Goal: Information Seeking & Learning: Learn about a topic

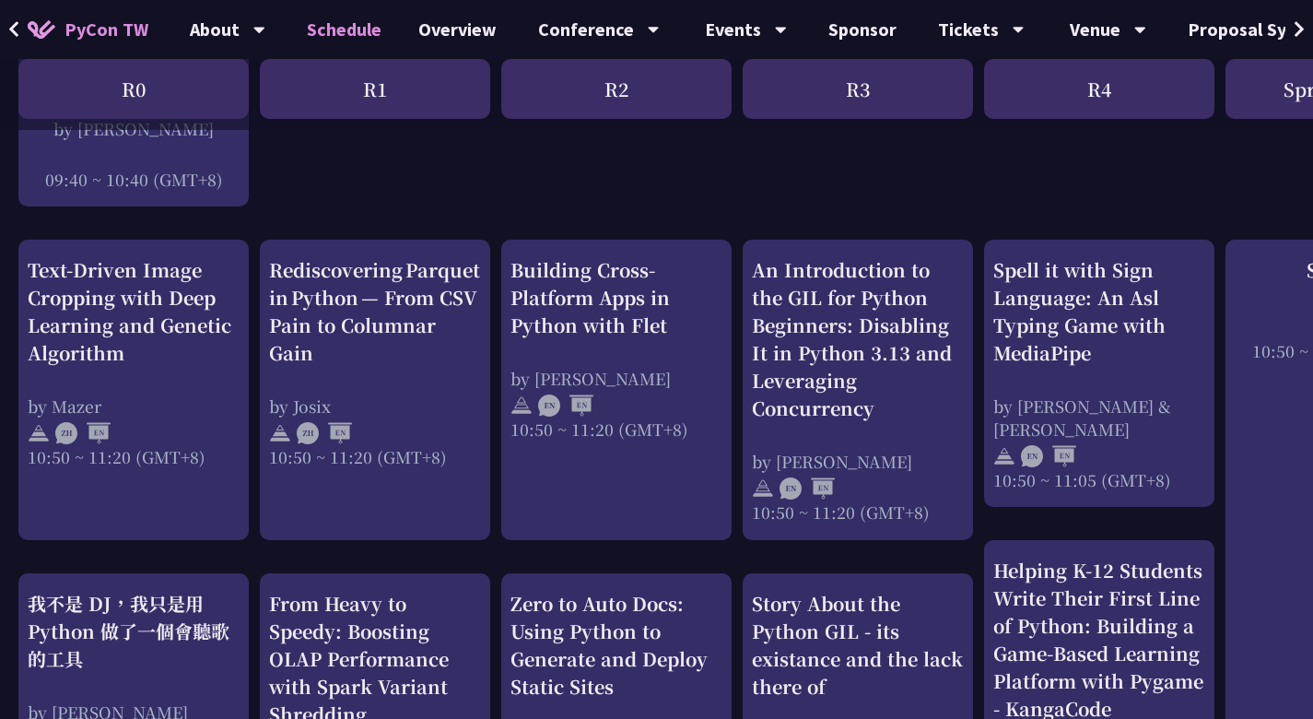
scroll to position [622, 0]
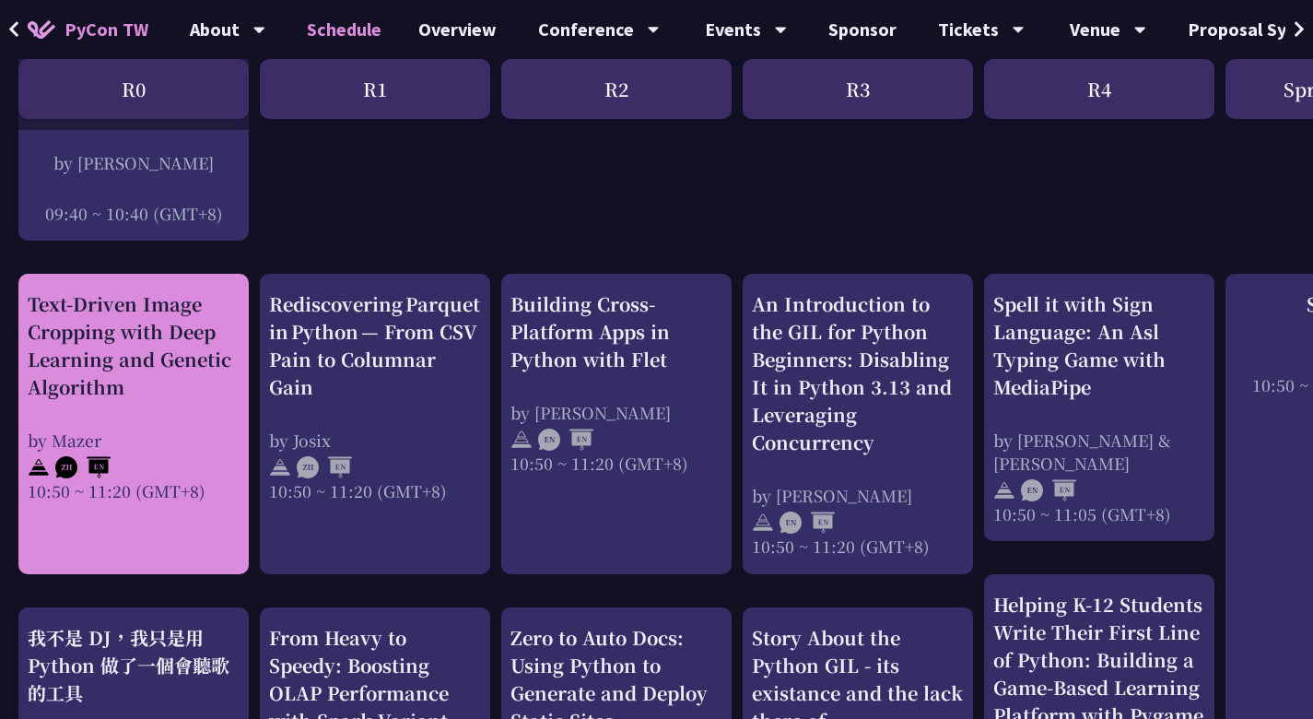
click at [187, 458] on div at bounding box center [134, 465] width 212 height 28
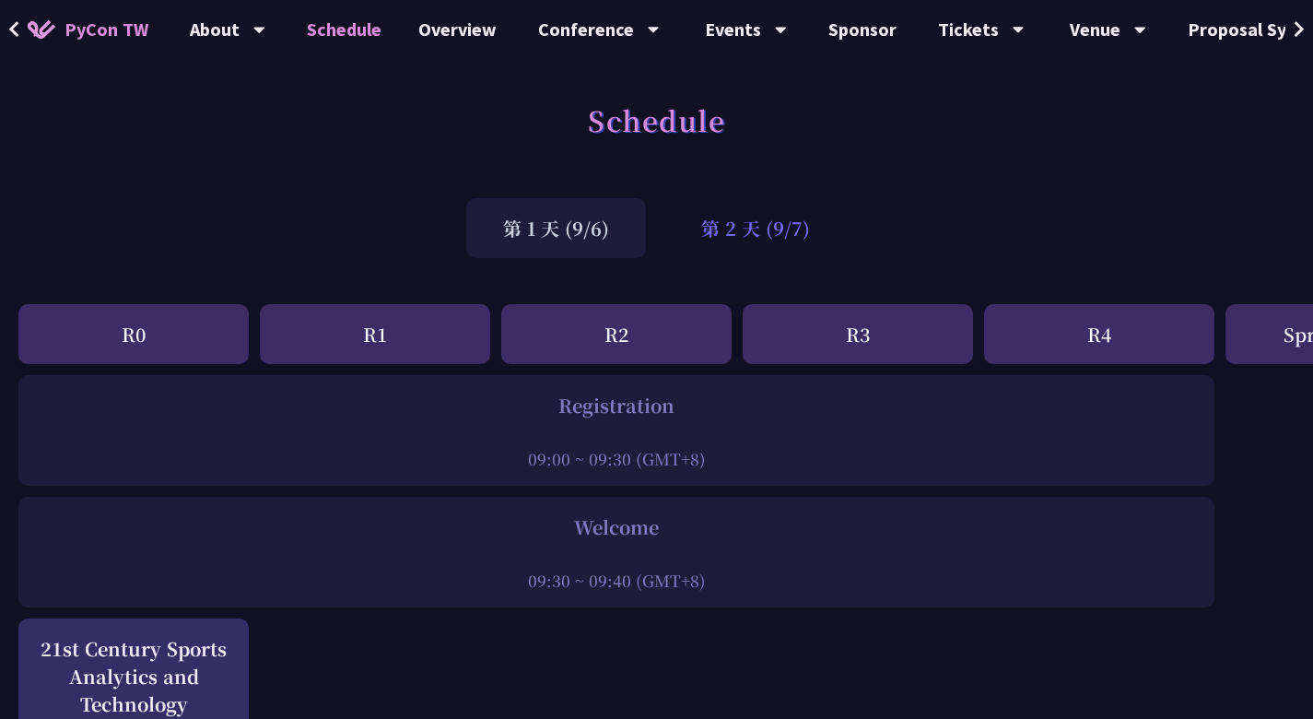
click at [736, 209] on div "第 2 天 (9/7)" at bounding box center [755, 228] width 182 height 60
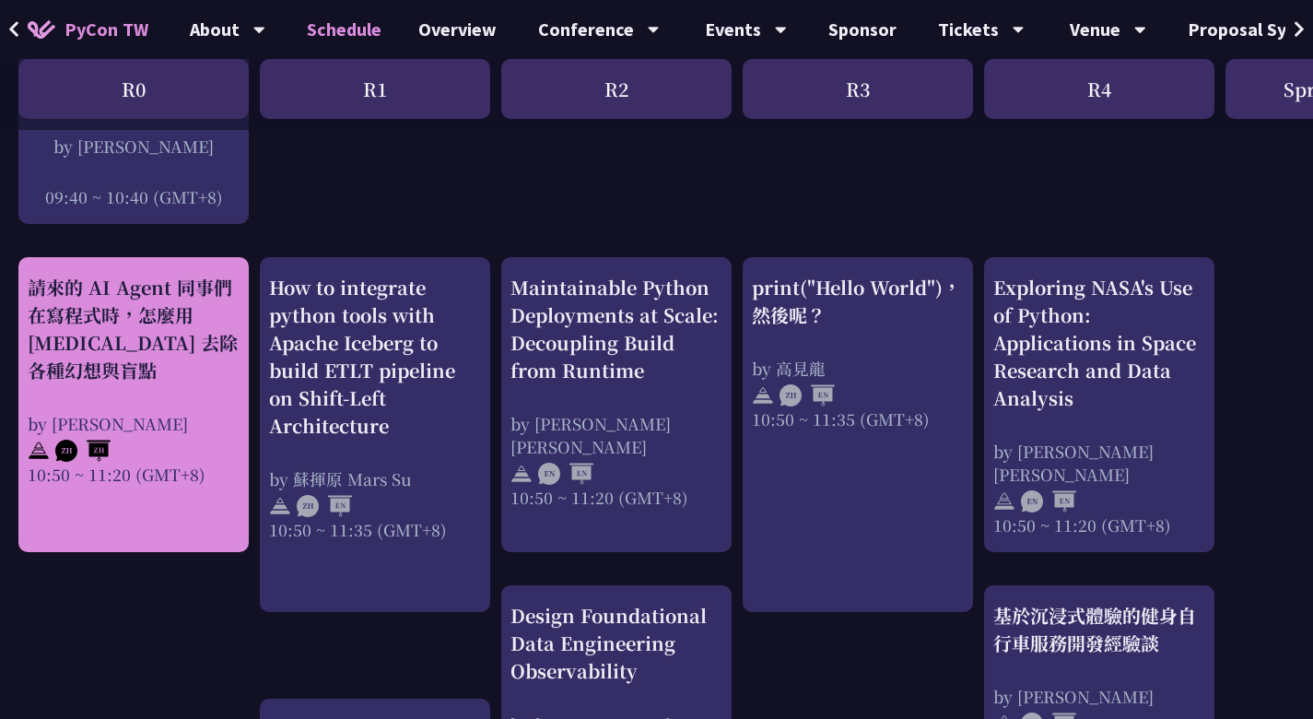
scroll to position [611, 0]
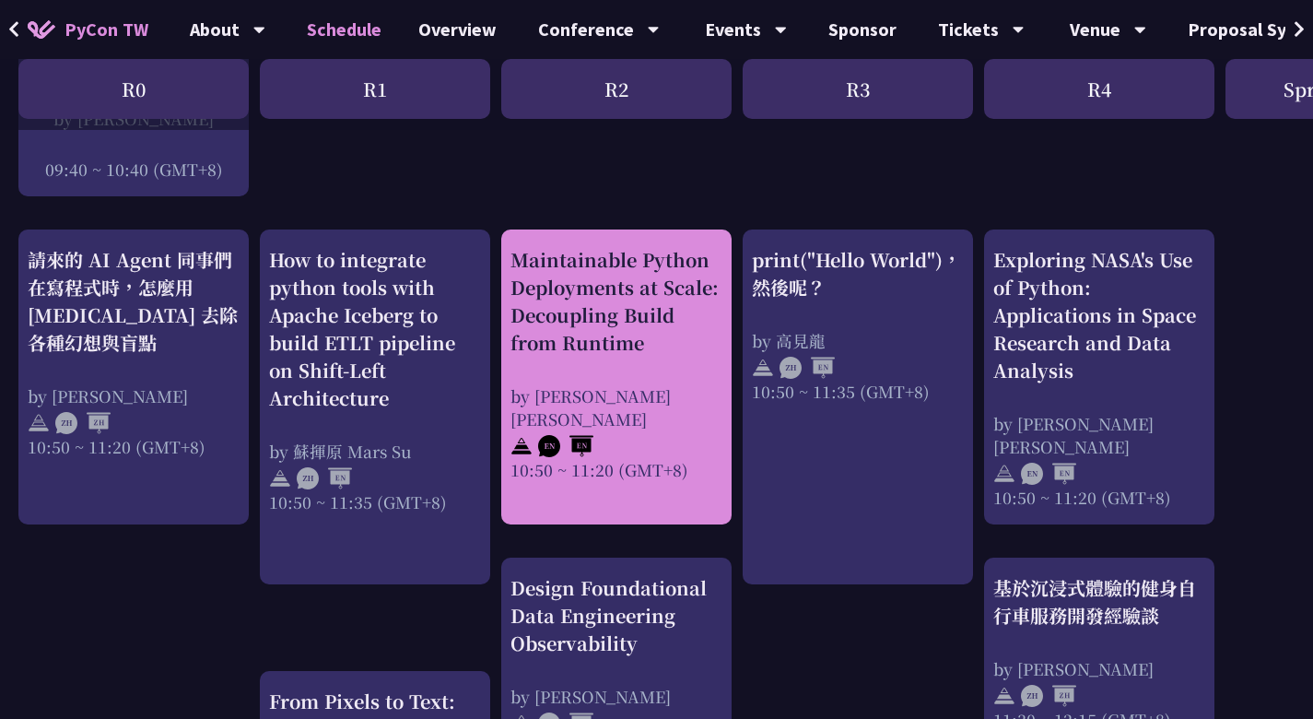
click at [656, 352] on div "Maintainable Python Deployments at Scale: Decoupling Build from Runtime" at bounding box center [616, 301] width 212 height 111
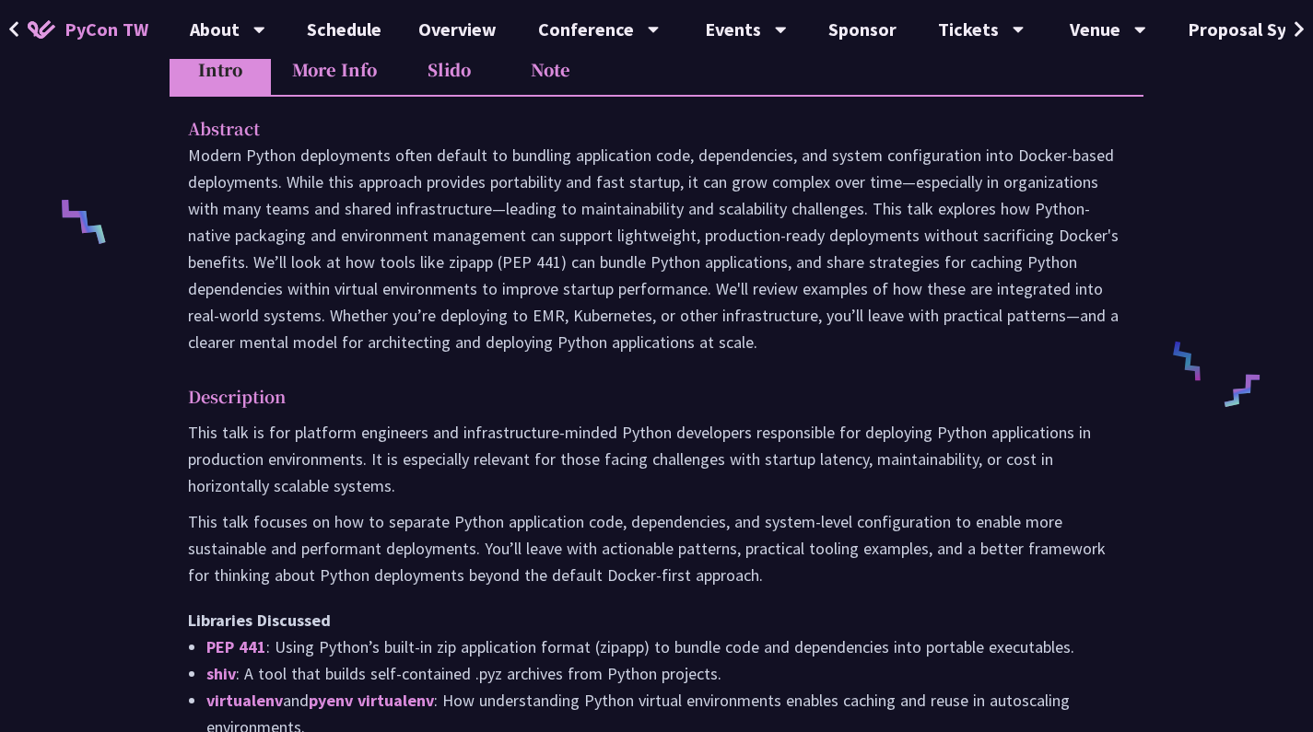
scroll to position [697, 0]
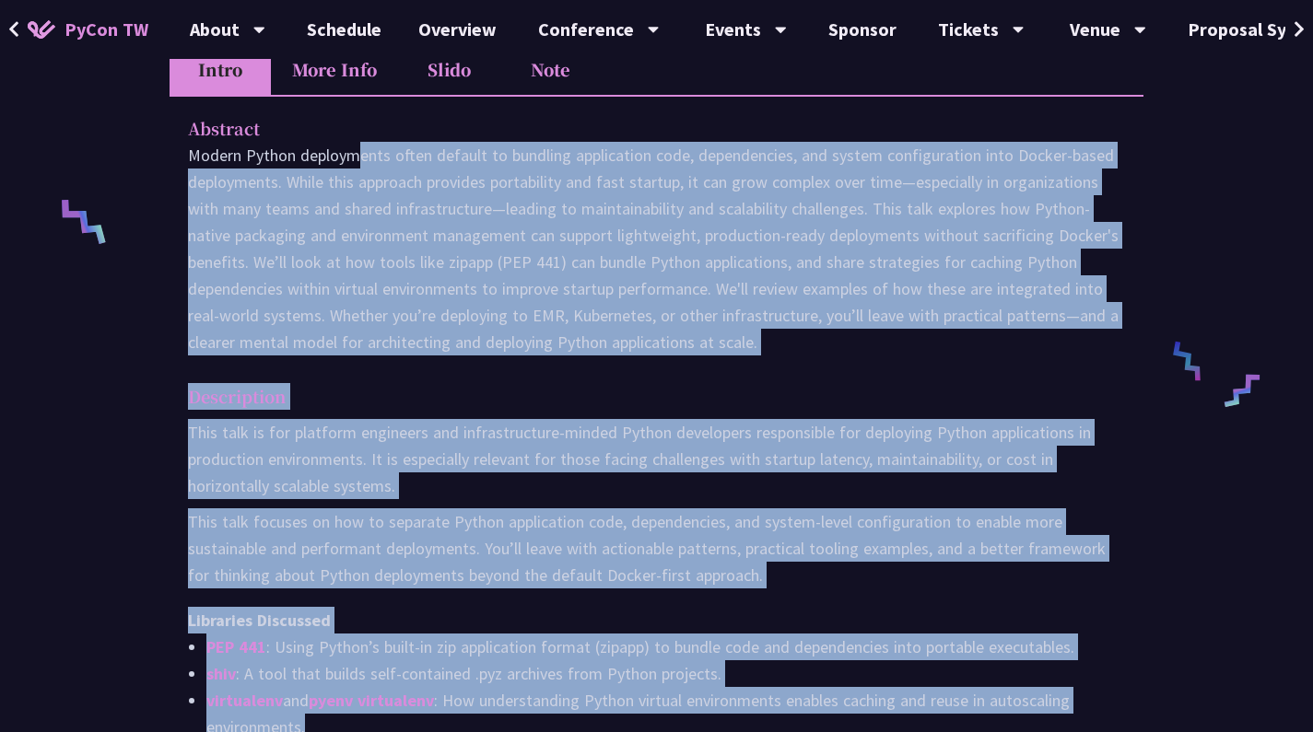
drag, startPoint x: 184, startPoint y: 94, endPoint x: 528, endPoint y: 685, distance: 684.0
click at [529, 687] on div "Abstract Description This talk is for platform engineers and infrastructure-min…" at bounding box center [657, 441] width 974 height 692
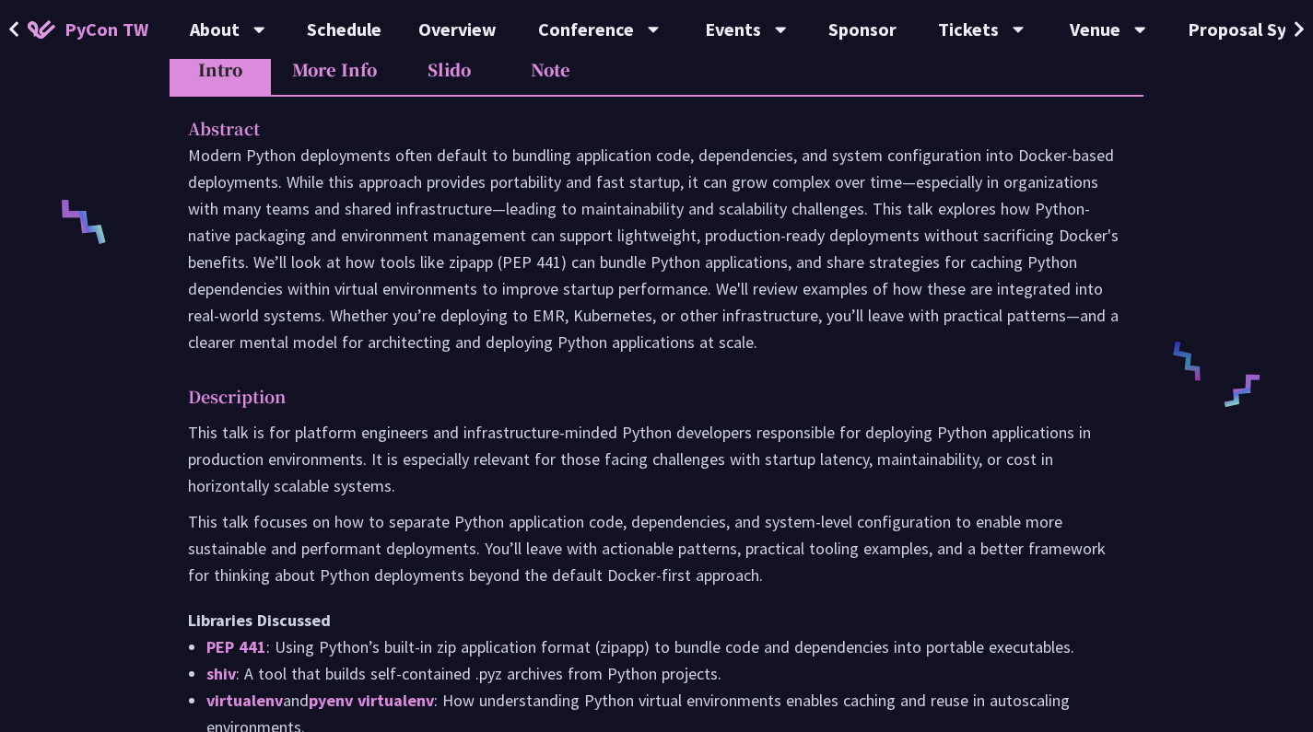
click at [585, 295] on p at bounding box center [656, 249] width 937 height 214
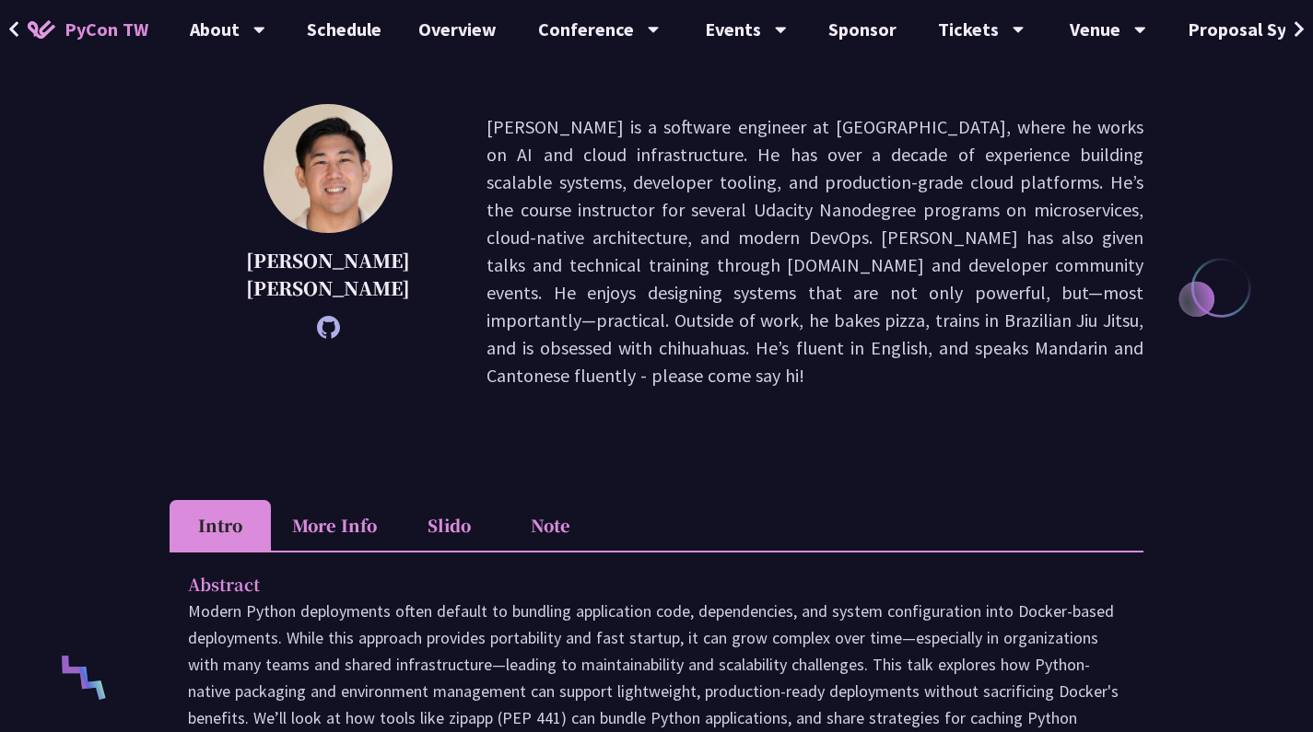
scroll to position [150, 0]
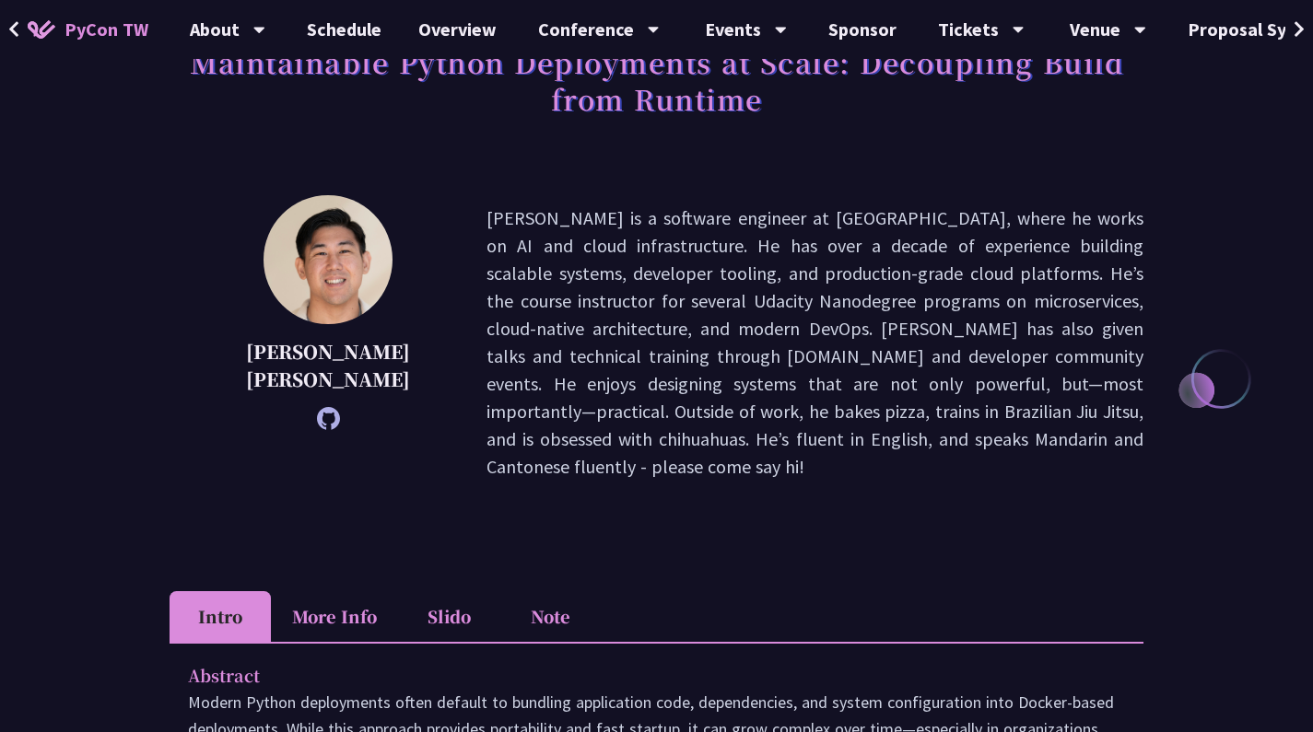
click at [347, 591] on li "More Info" at bounding box center [334, 616] width 127 height 51
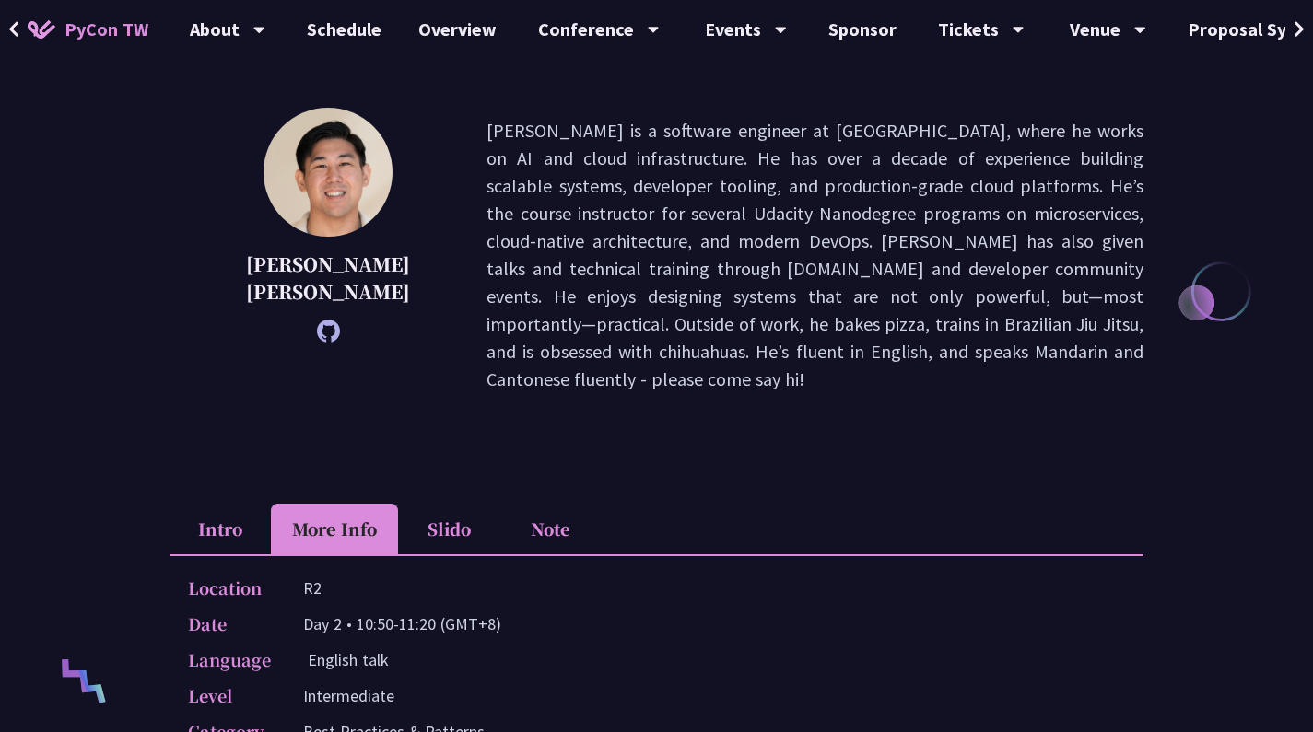
scroll to position [238, 0]
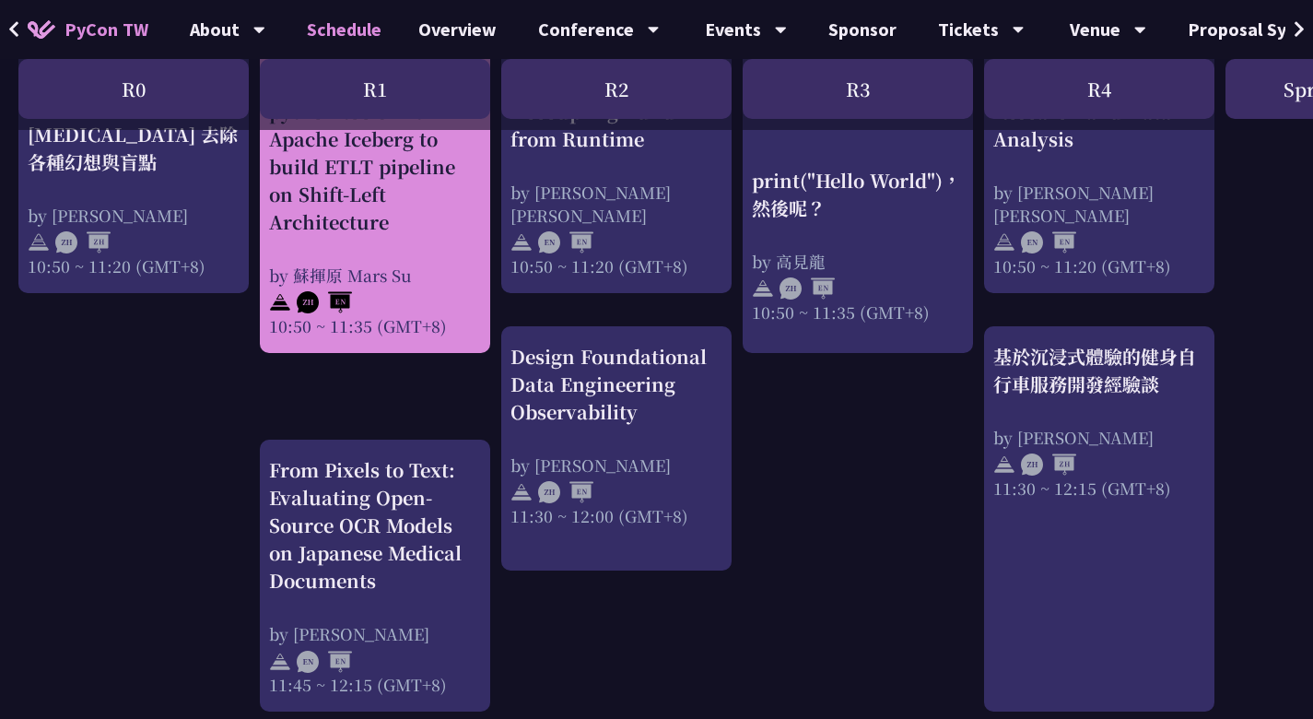
scroll to position [843, 0]
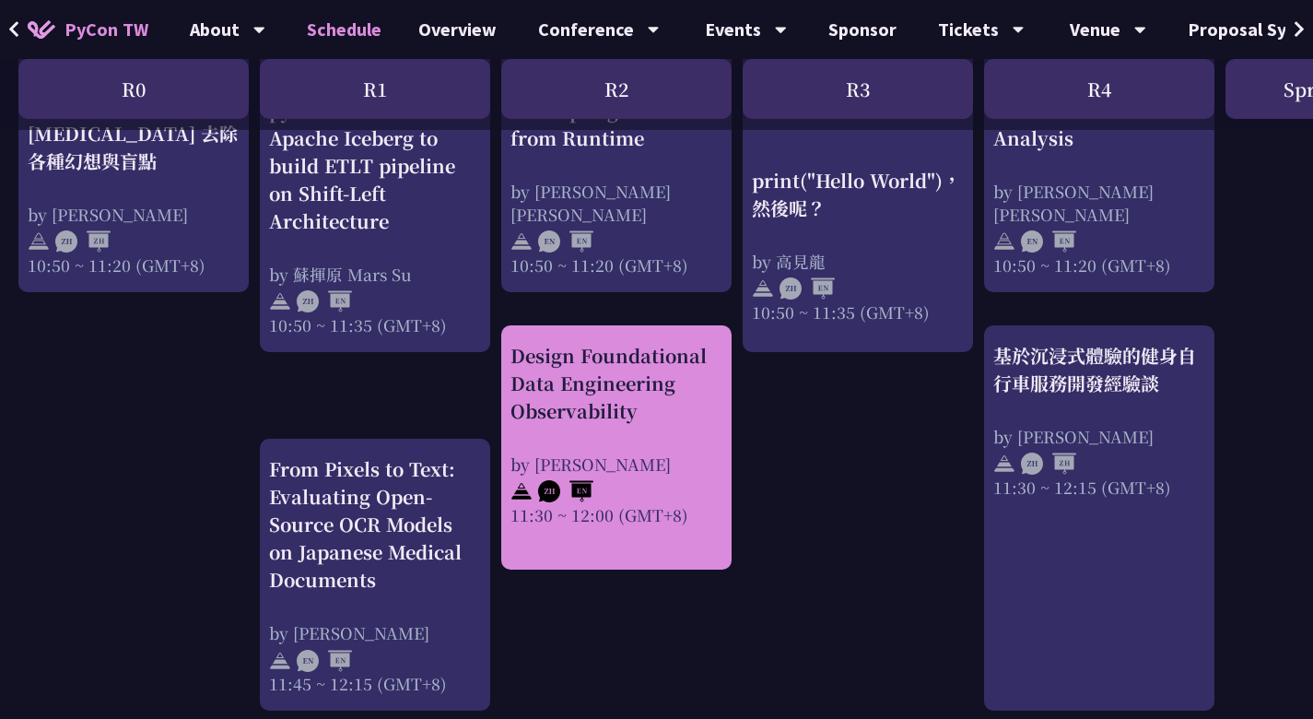
click at [558, 399] on div "Design Foundational Data Engineering Observability" at bounding box center [616, 383] width 212 height 83
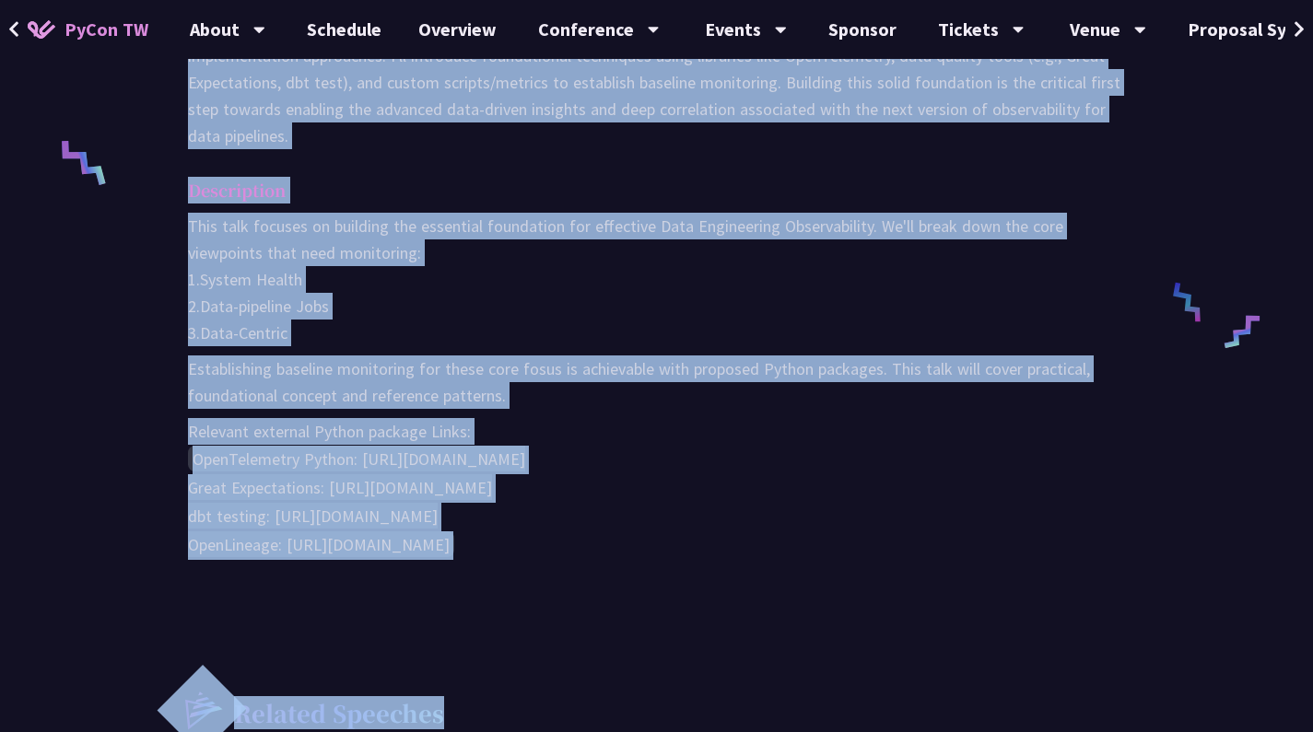
scroll to position [757, 0]
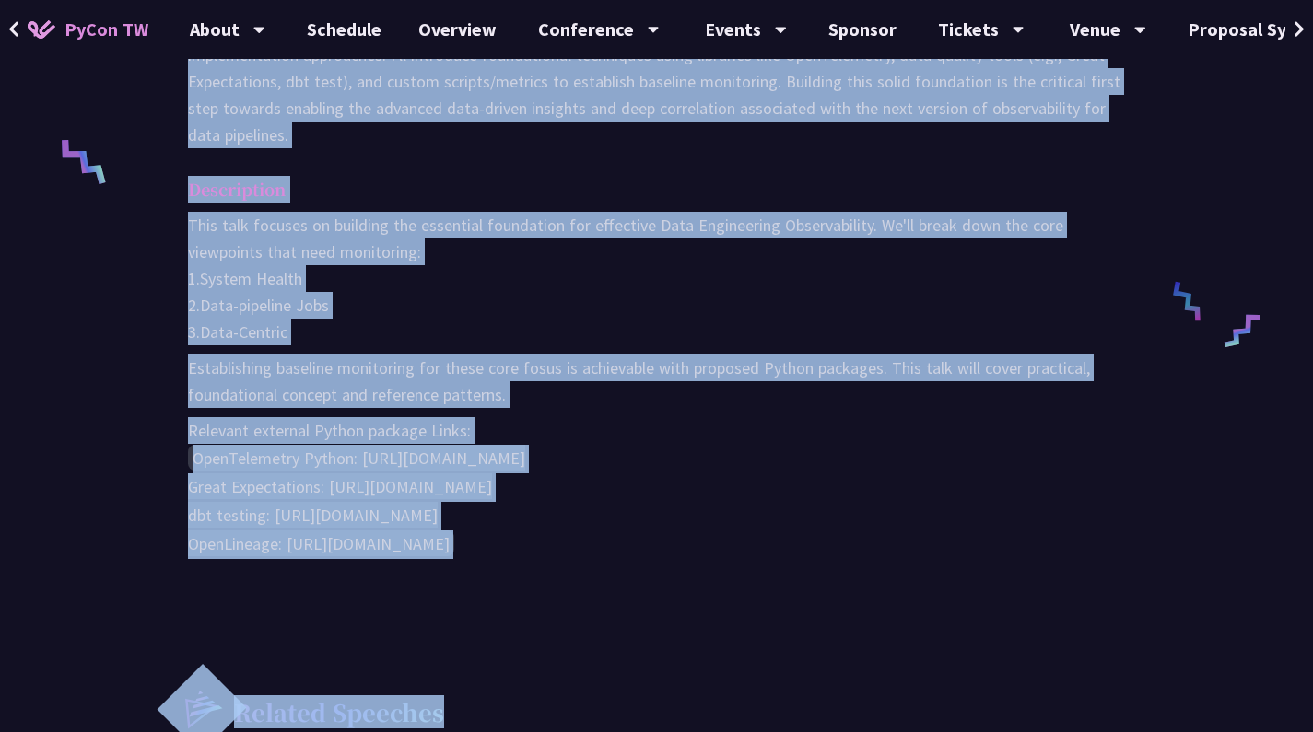
drag, startPoint x: 181, startPoint y: 173, endPoint x: 531, endPoint y: 558, distance: 519.8
click at [532, 558] on div "Abstract Description This talk focuses on building the essential foundation for…" at bounding box center [657, 246] width 974 height 717
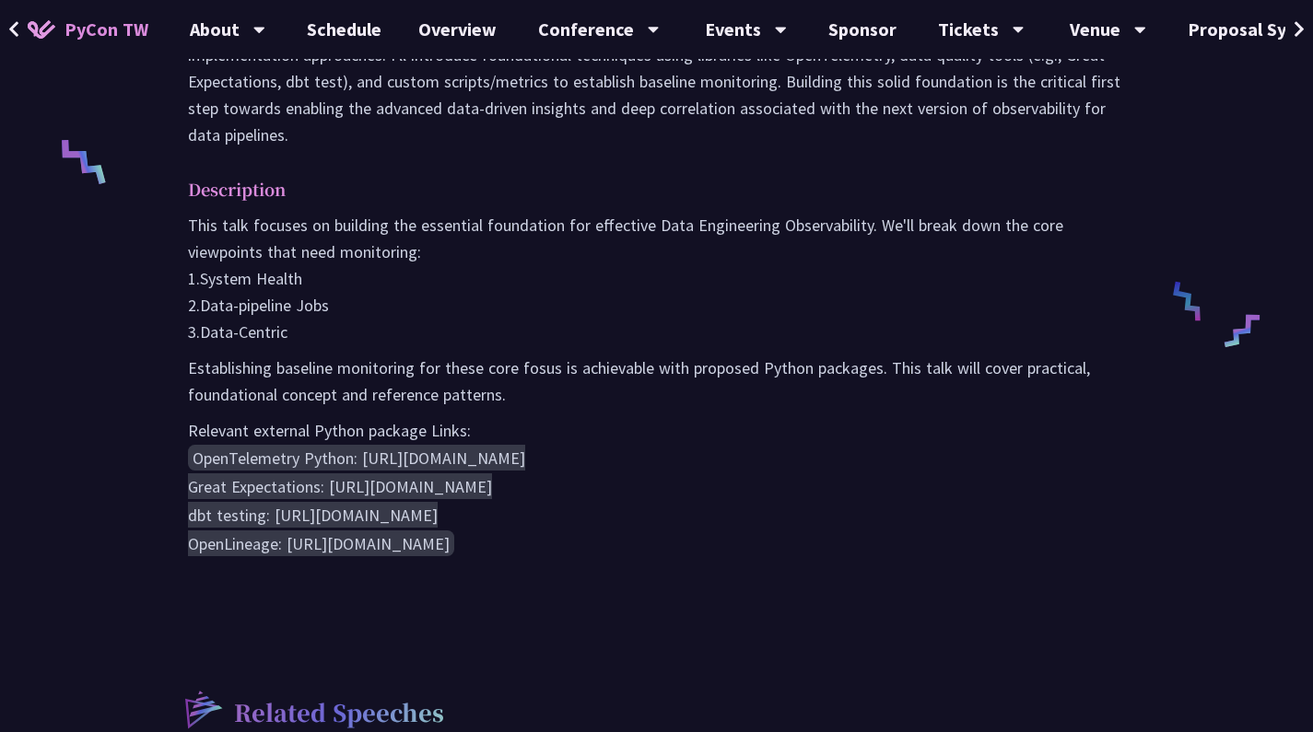
click at [930, 185] on p "Description" at bounding box center [638, 189] width 900 height 27
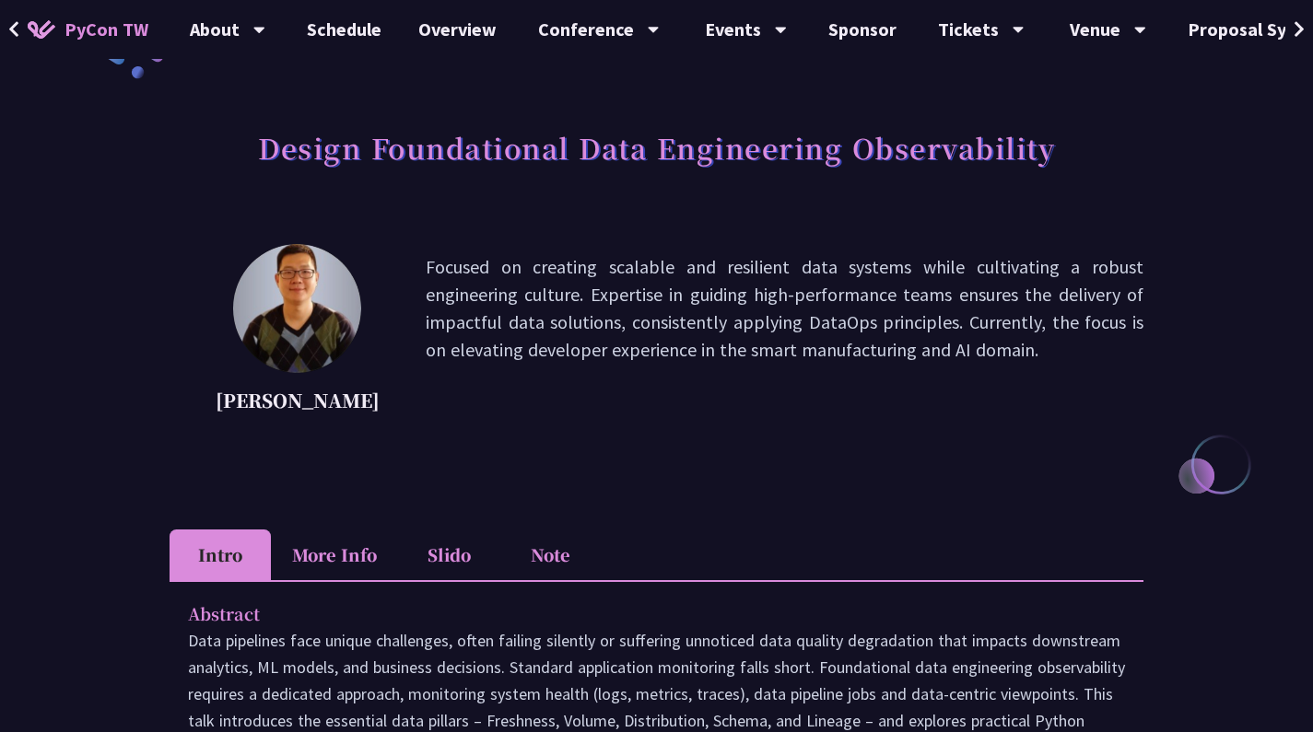
scroll to position [73, 0]
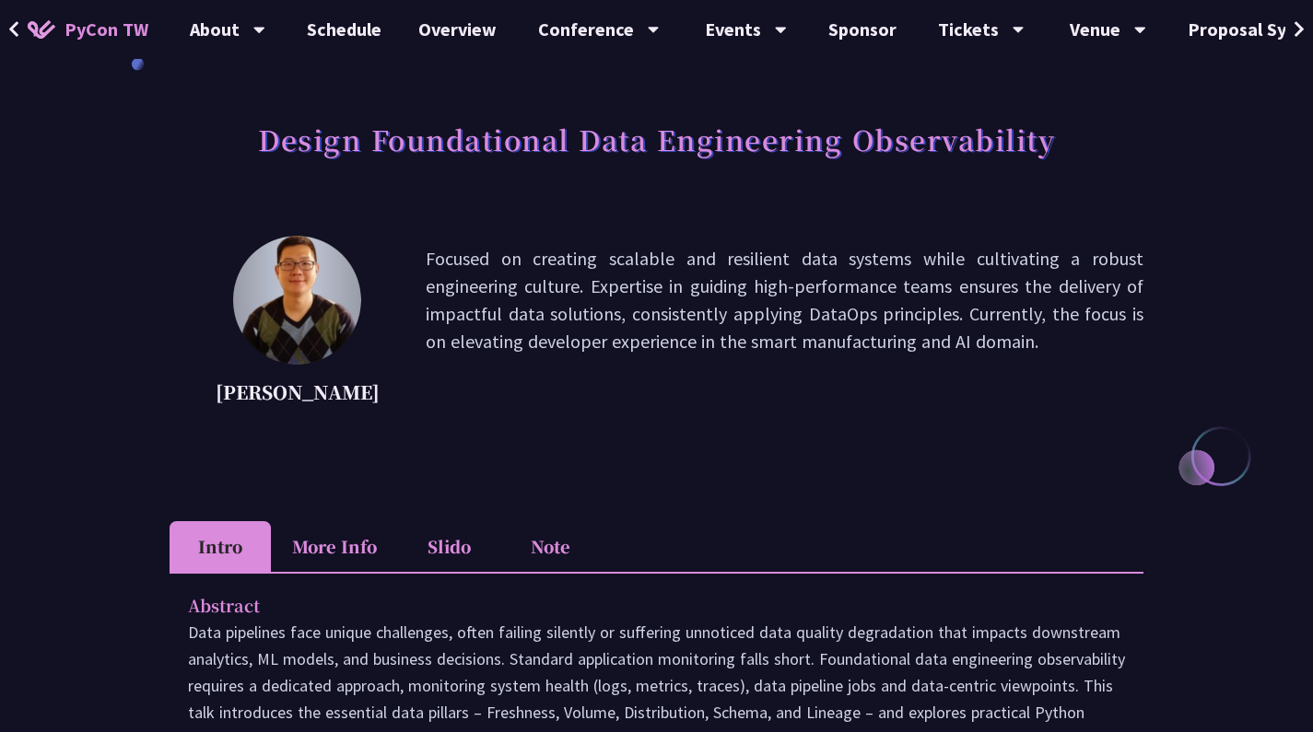
click at [321, 534] on li "More Info" at bounding box center [334, 546] width 127 height 51
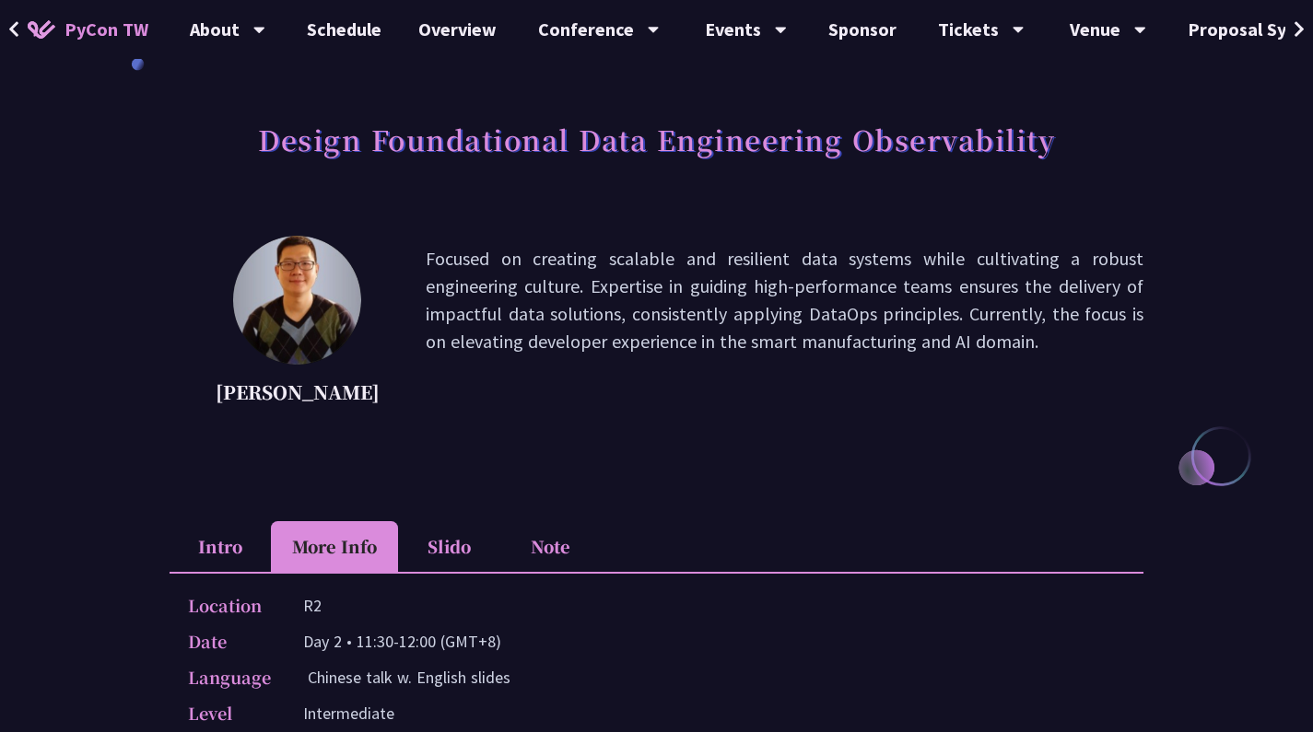
scroll to position [166, 0]
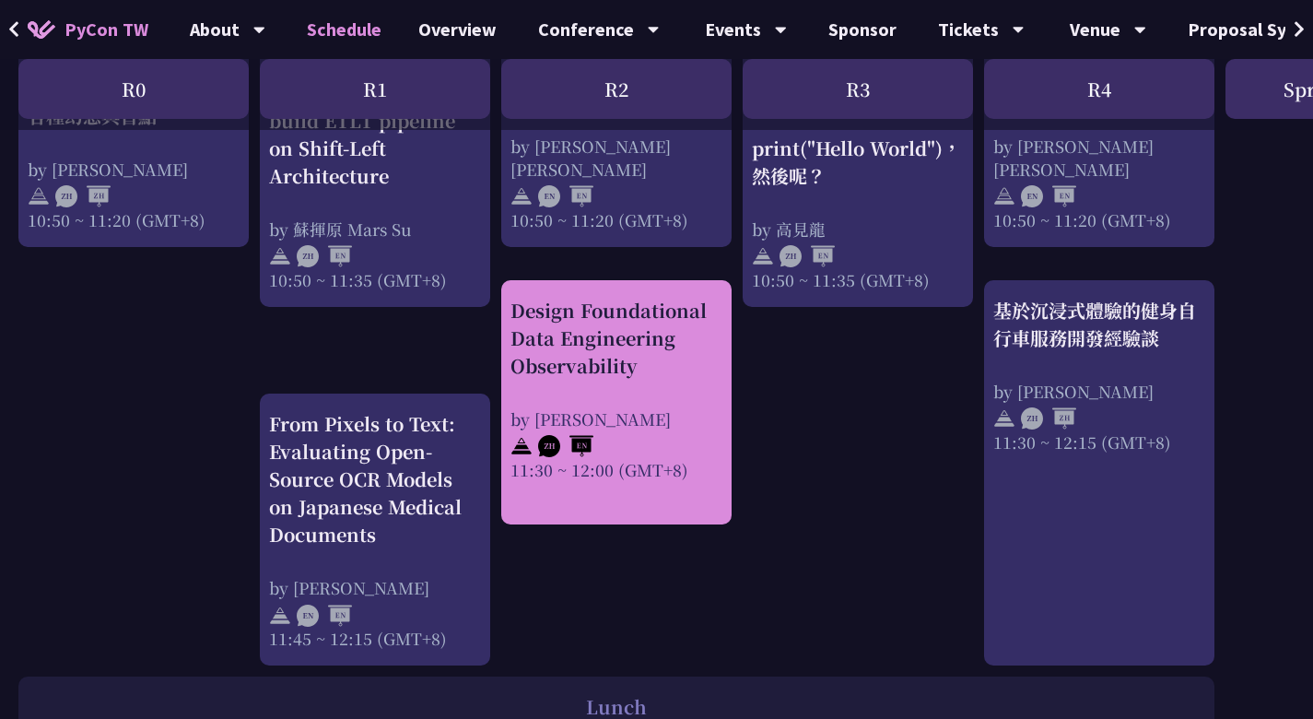
scroll to position [1017, 0]
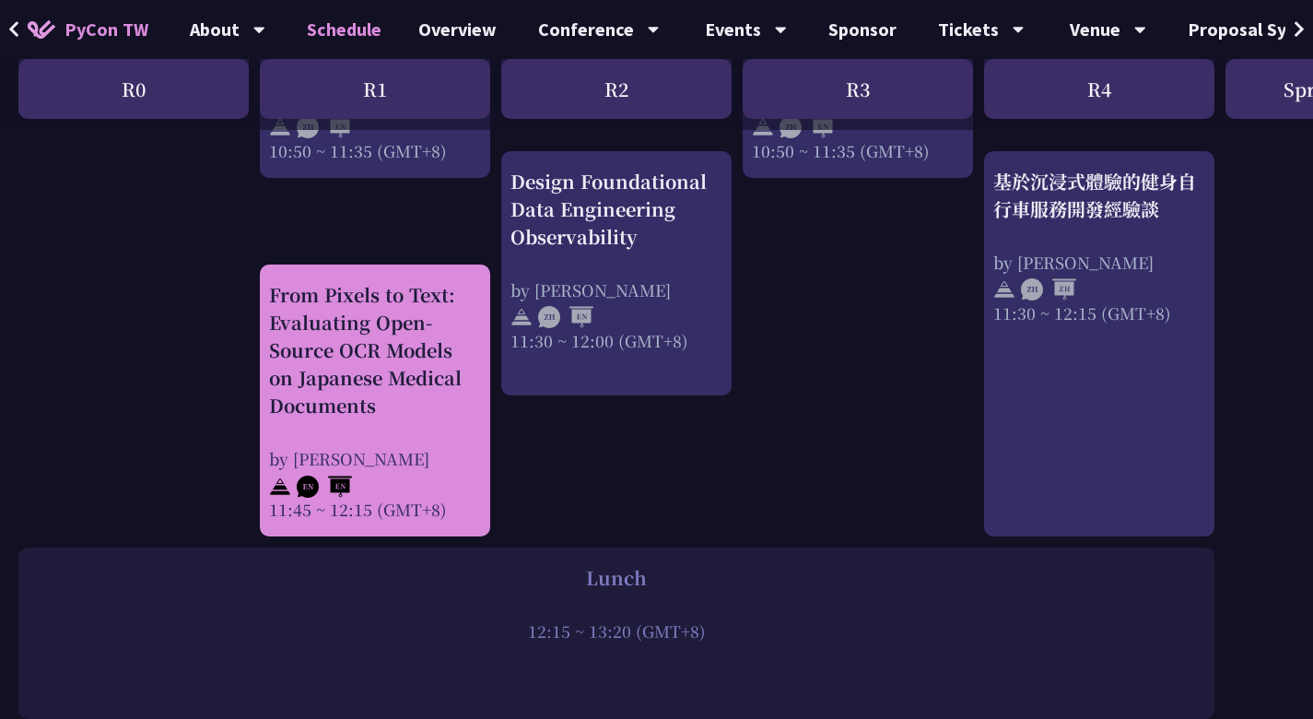
click at [406, 449] on div "by Bing Wang" at bounding box center [375, 458] width 212 height 23
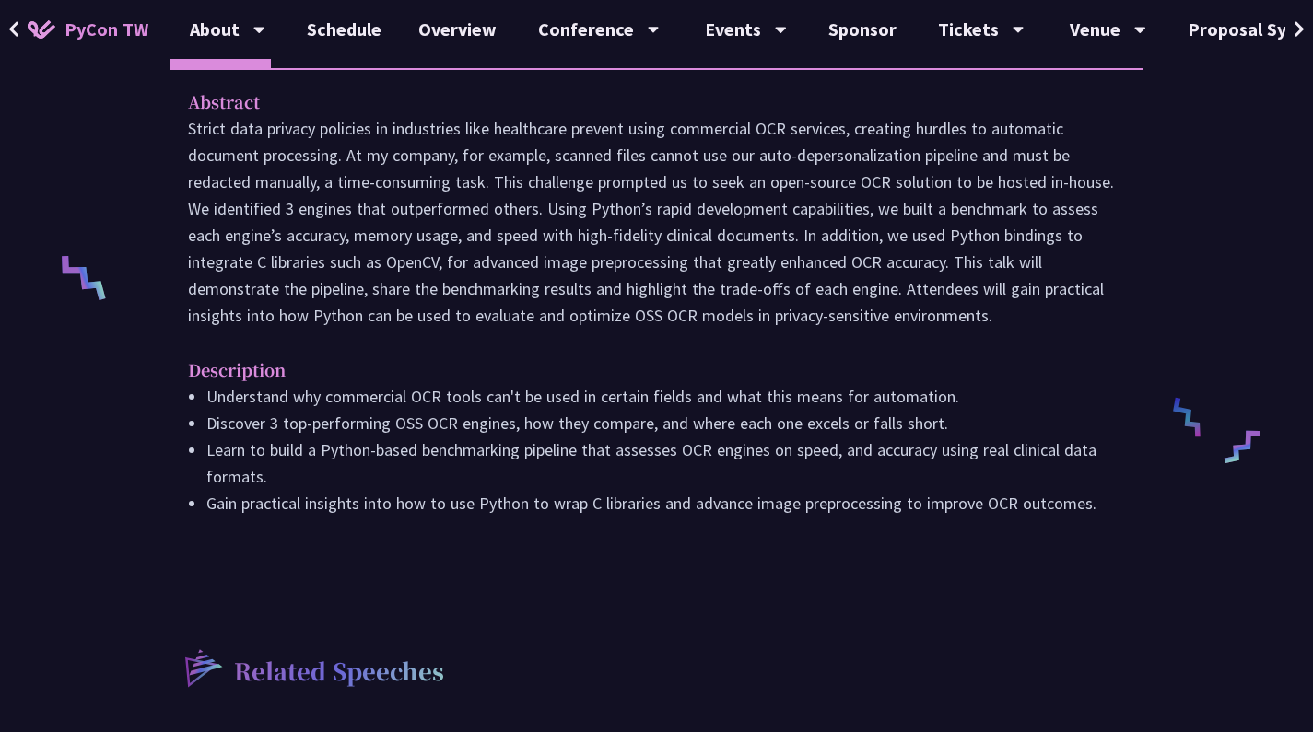
scroll to position [652, 0]
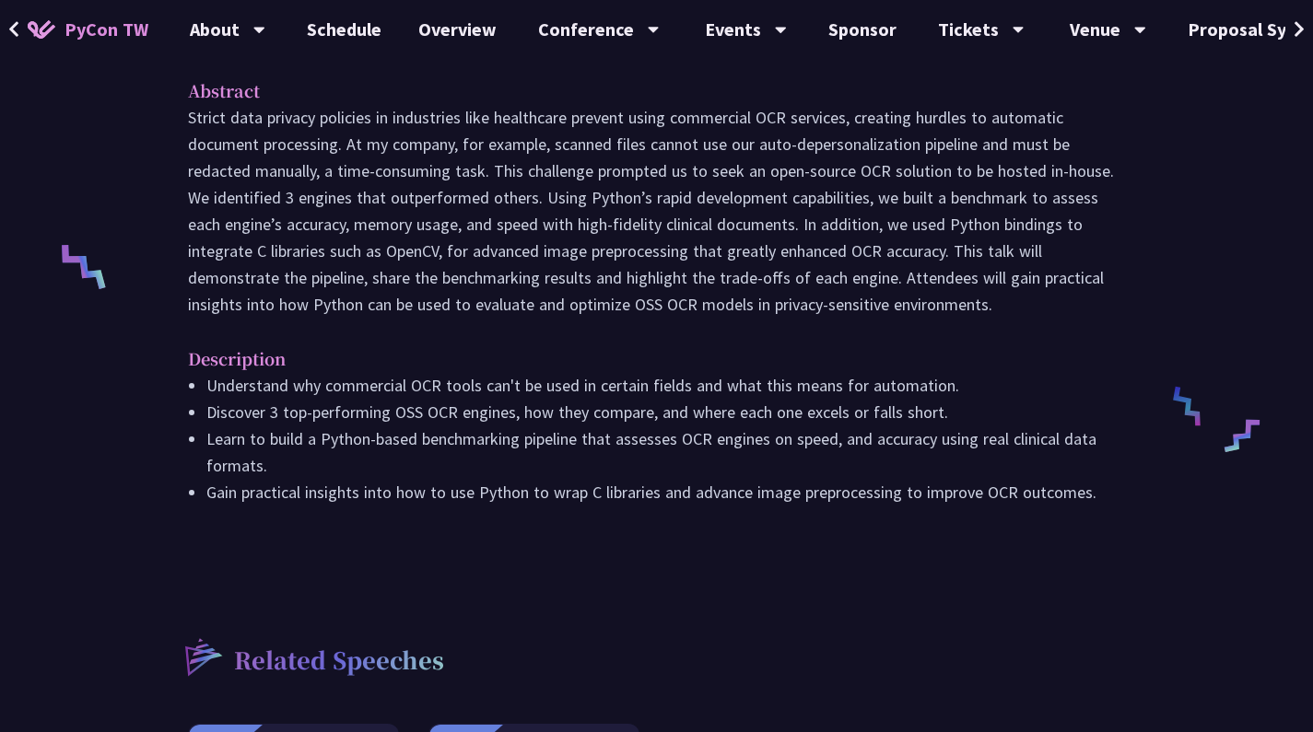
drag, startPoint x: 193, startPoint y: 262, endPoint x: 1083, endPoint y: 511, distance: 925.2
click at [1083, 511] on div "Abstract Description Understand why commercial OCR tools can't be used in certa…" at bounding box center [657, 304] width 974 height 495
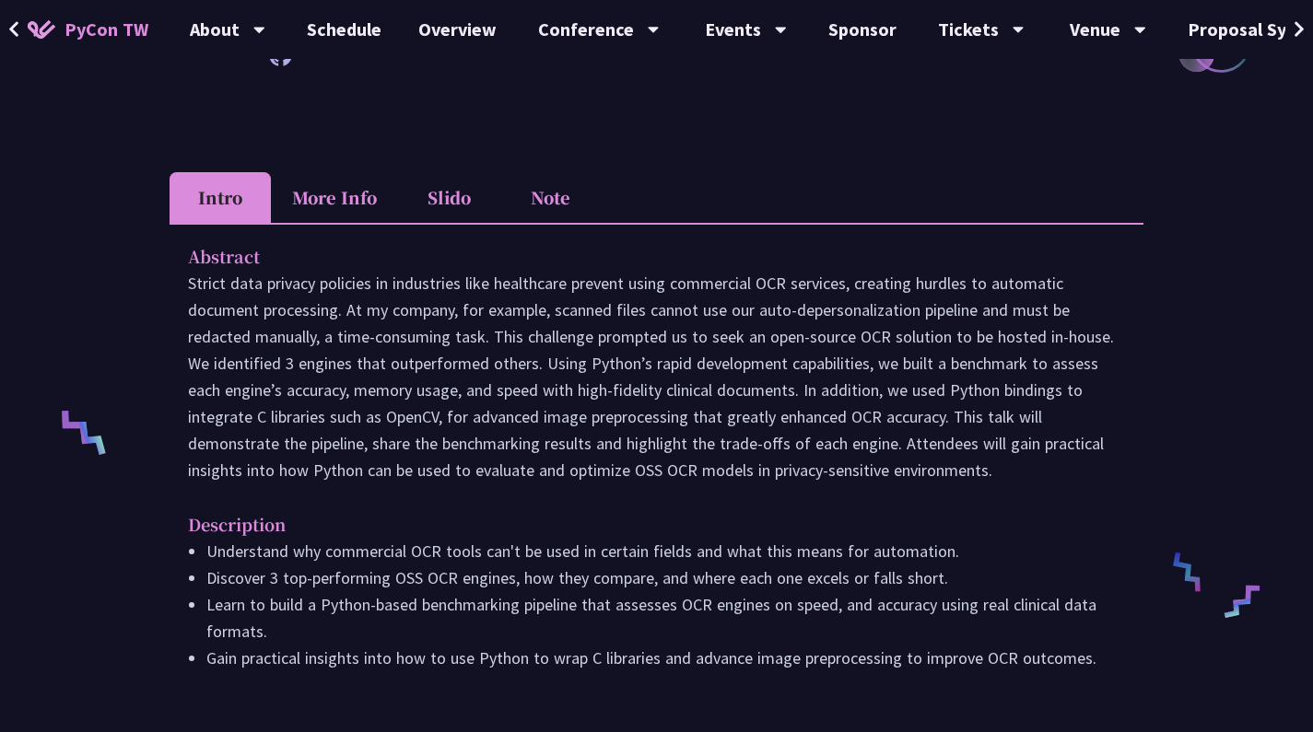
scroll to position [236, 0]
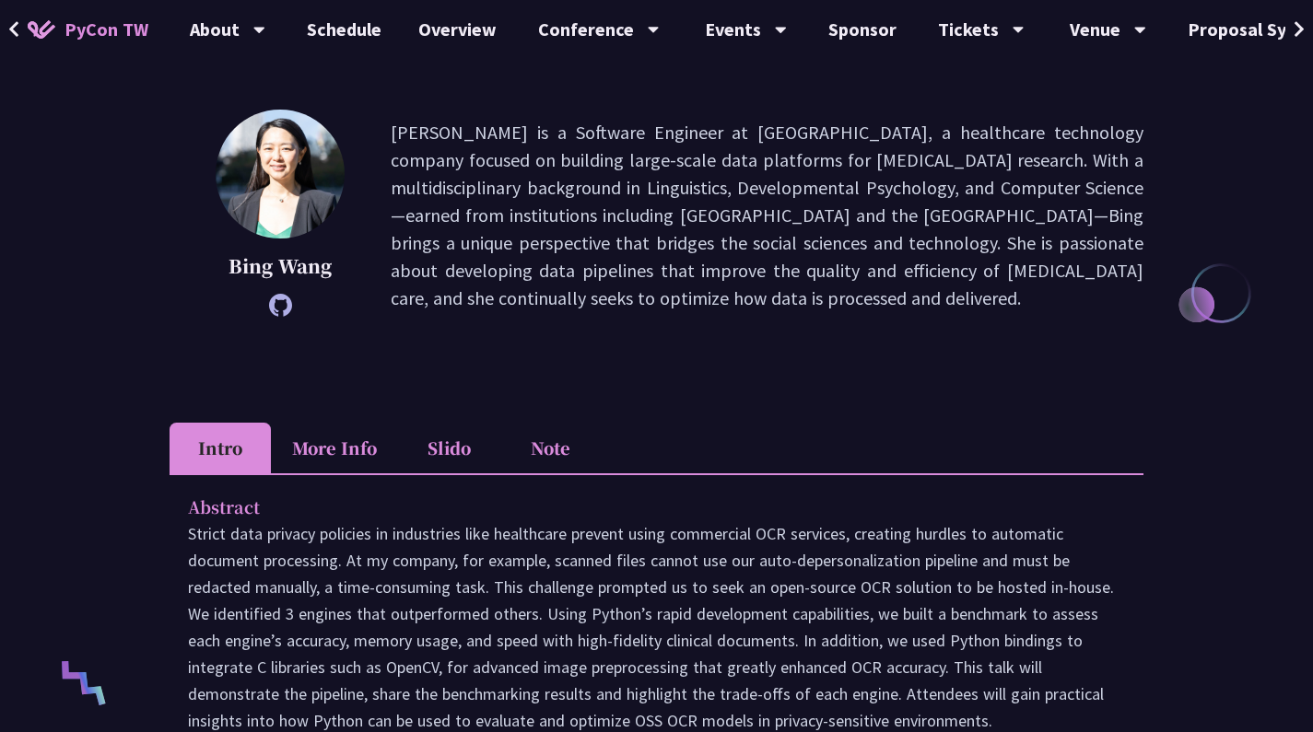
click at [338, 428] on li "More Info" at bounding box center [334, 448] width 127 height 51
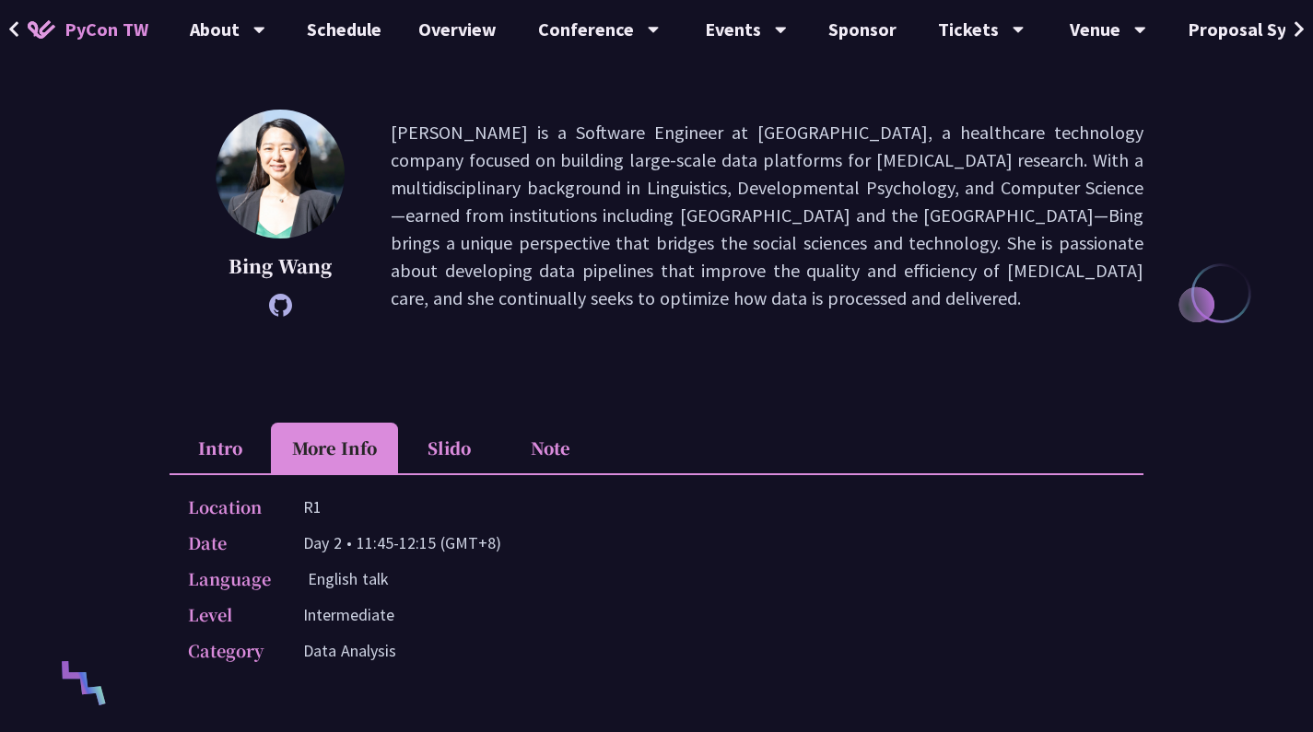
scroll to position [265, 0]
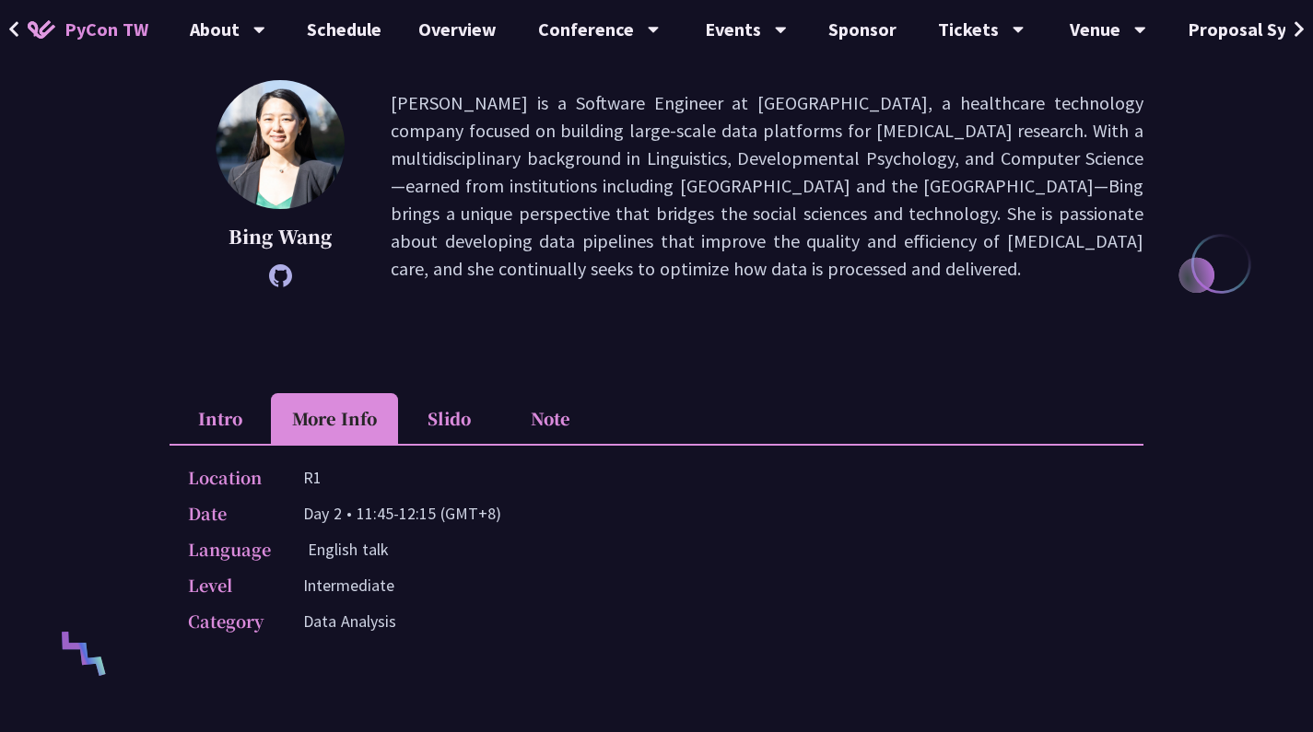
click at [252, 399] on li "Intro" at bounding box center [220, 418] width 101 height 51
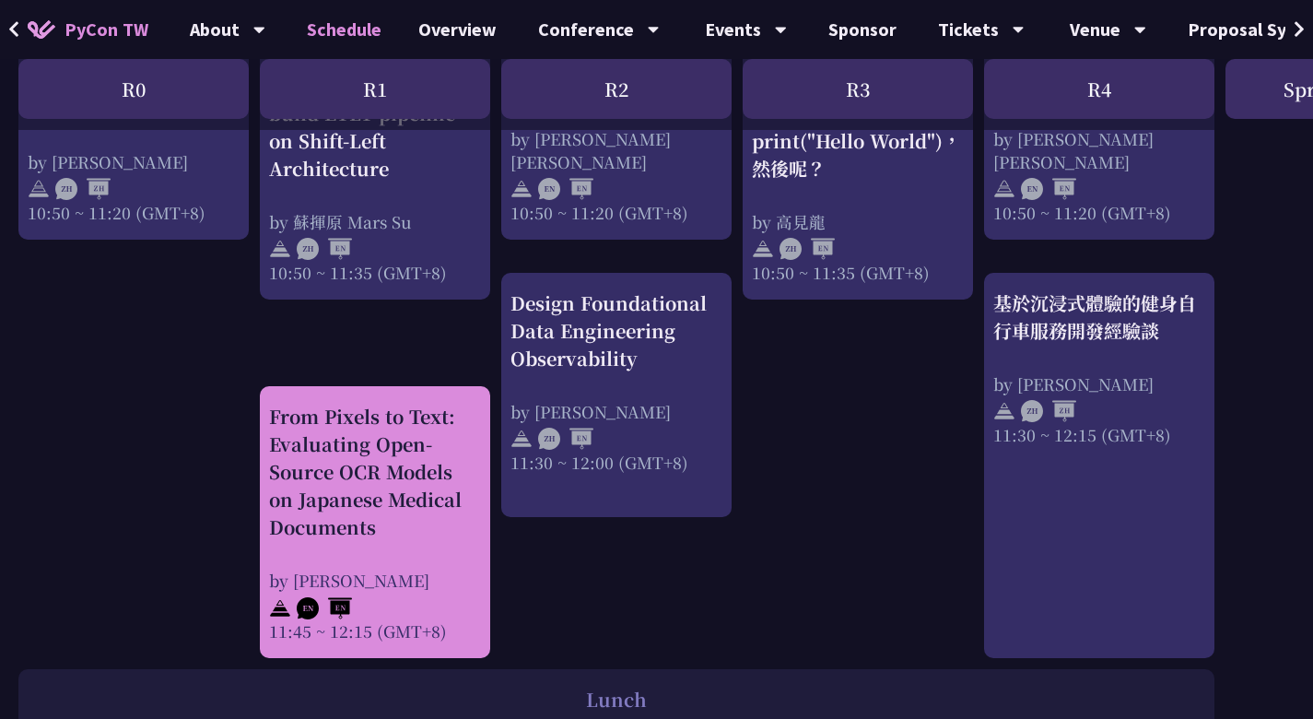
scroll to position [903, 0]
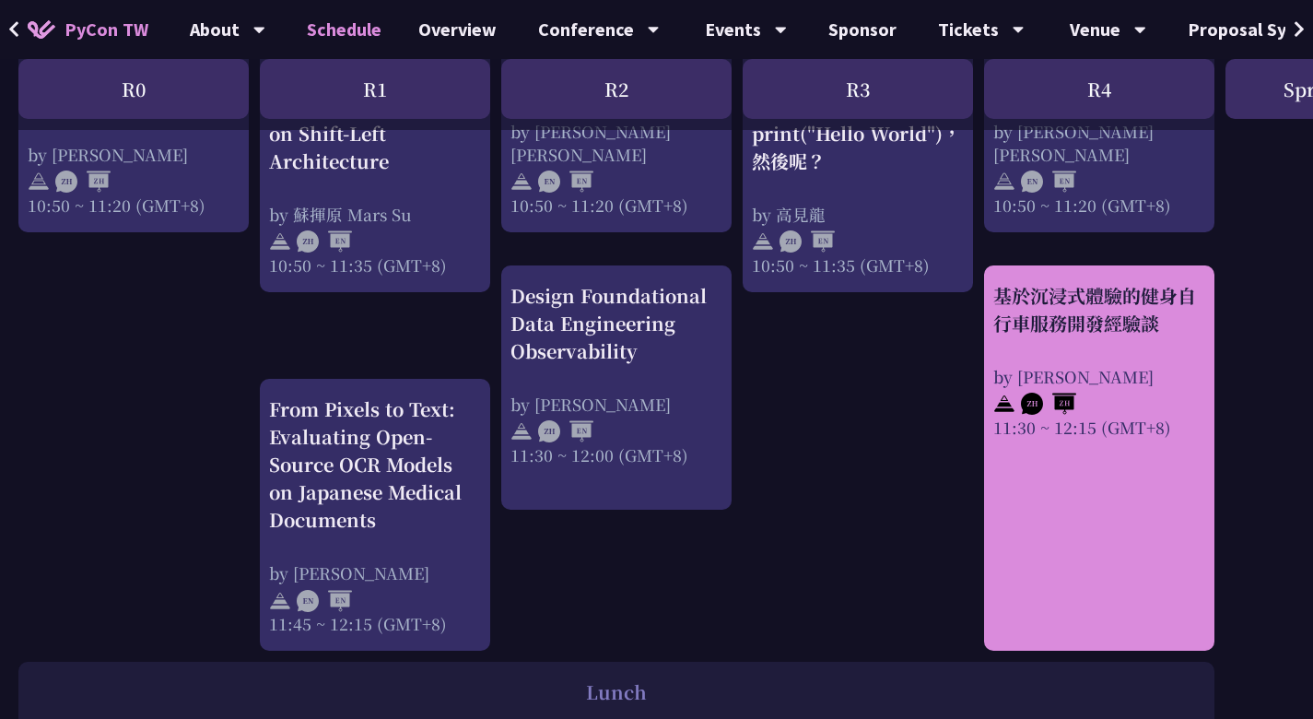
click at [1050, 454] on link "基於沉浸式體驗的健身自行車服務開發經驗談 by Peter 11:30 ~ 12:15 (GMT+8)" at bounding box center [1099, 458] width 212 height 353
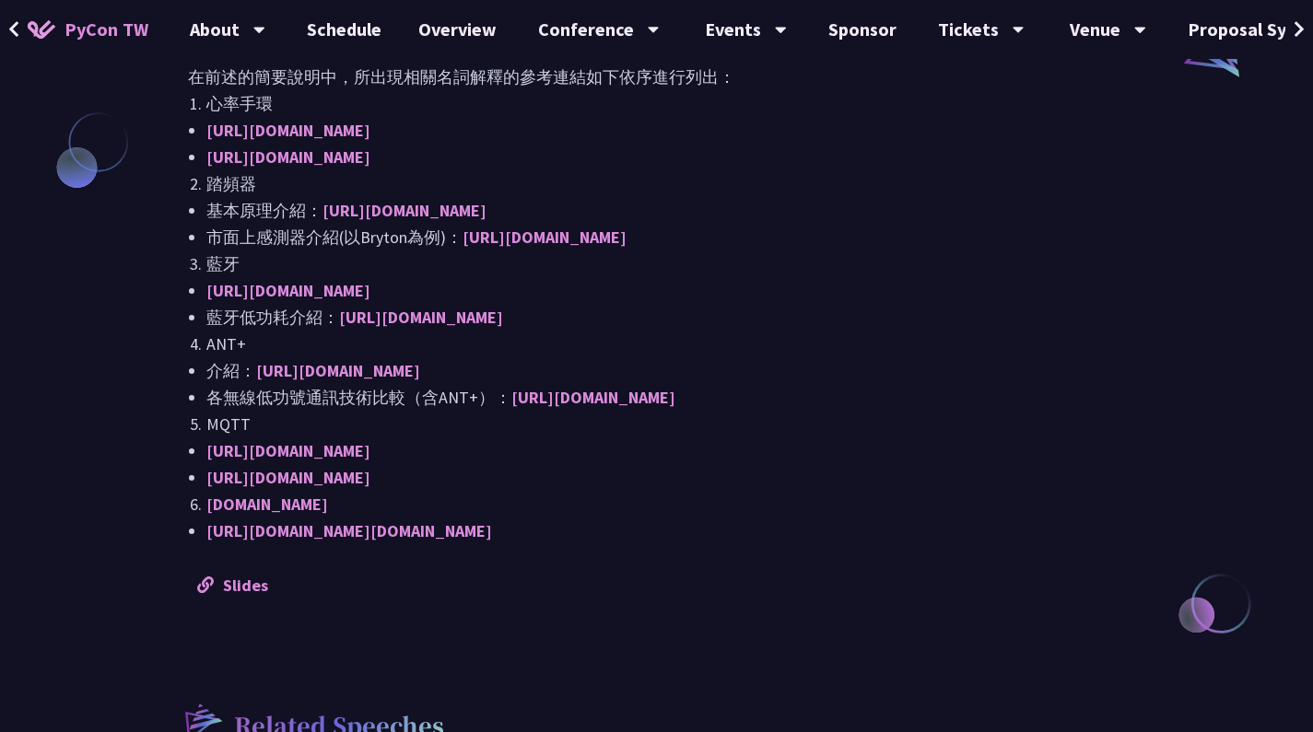
scroll to position [1889, 0]
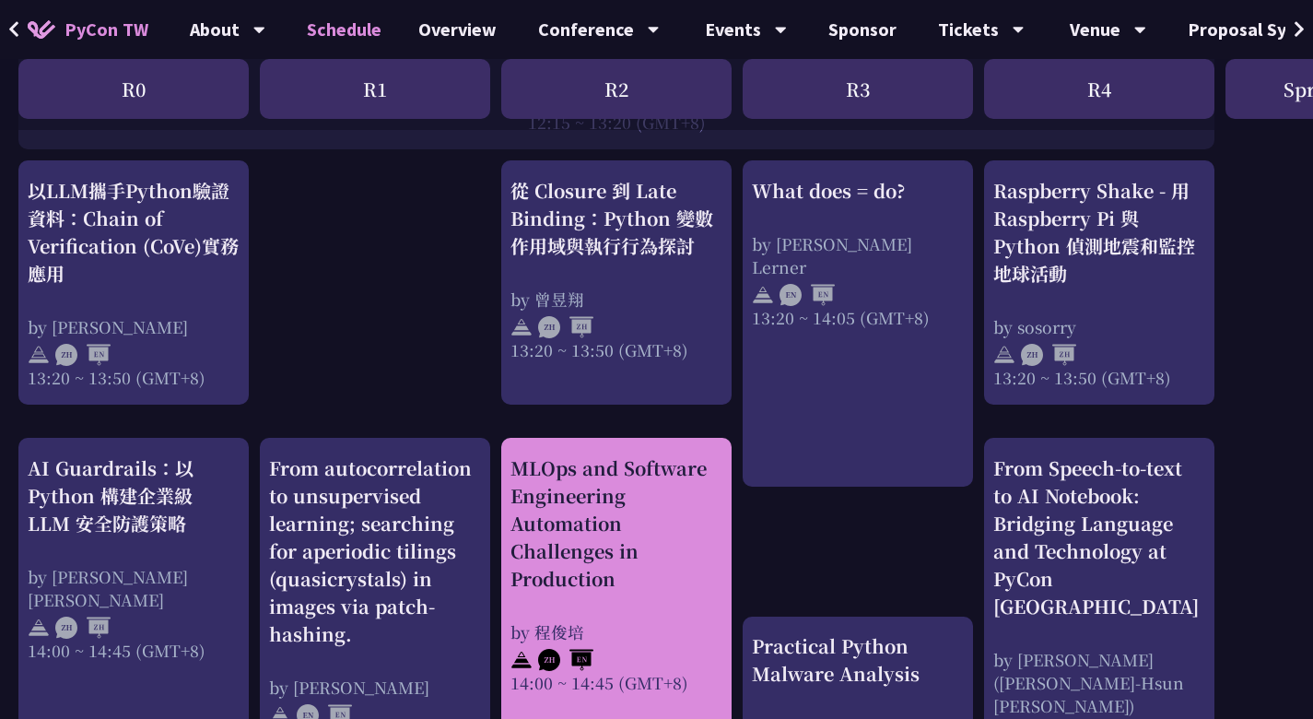
scroll to position [1587, 0]
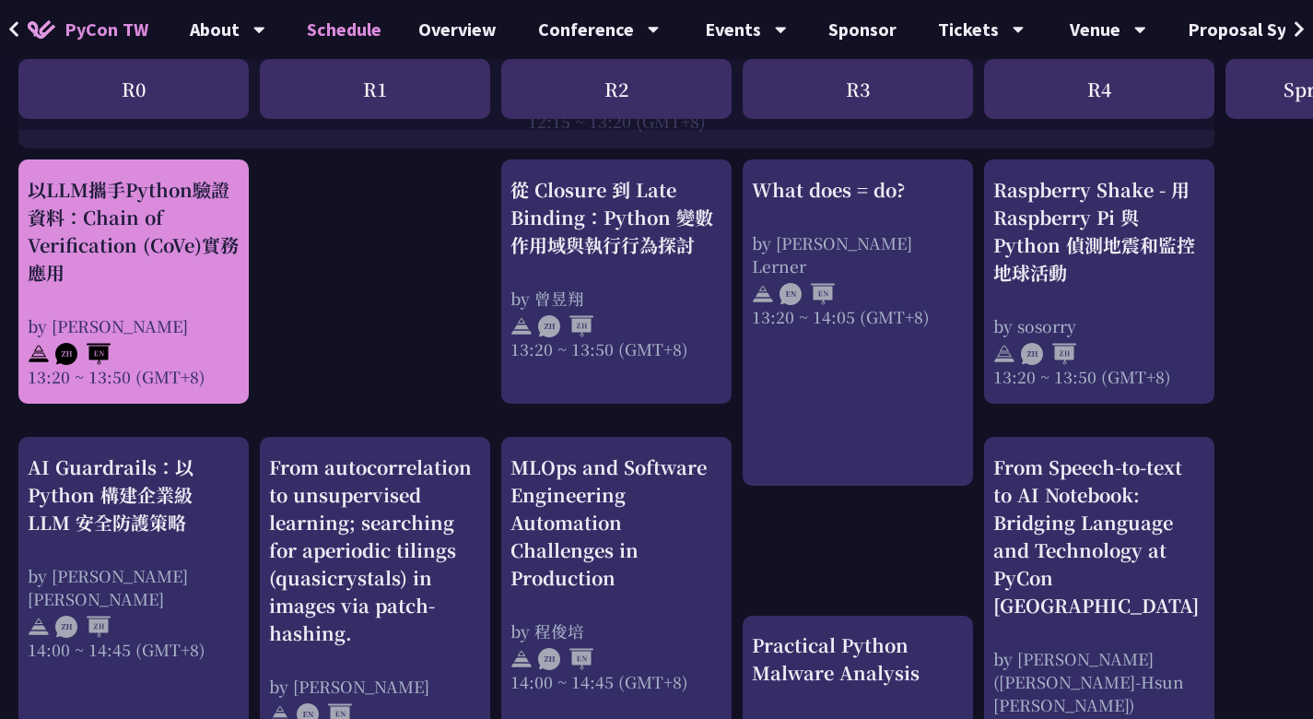
click at [180, 337] on div at bounding box center [134, 351] width 212 height 28
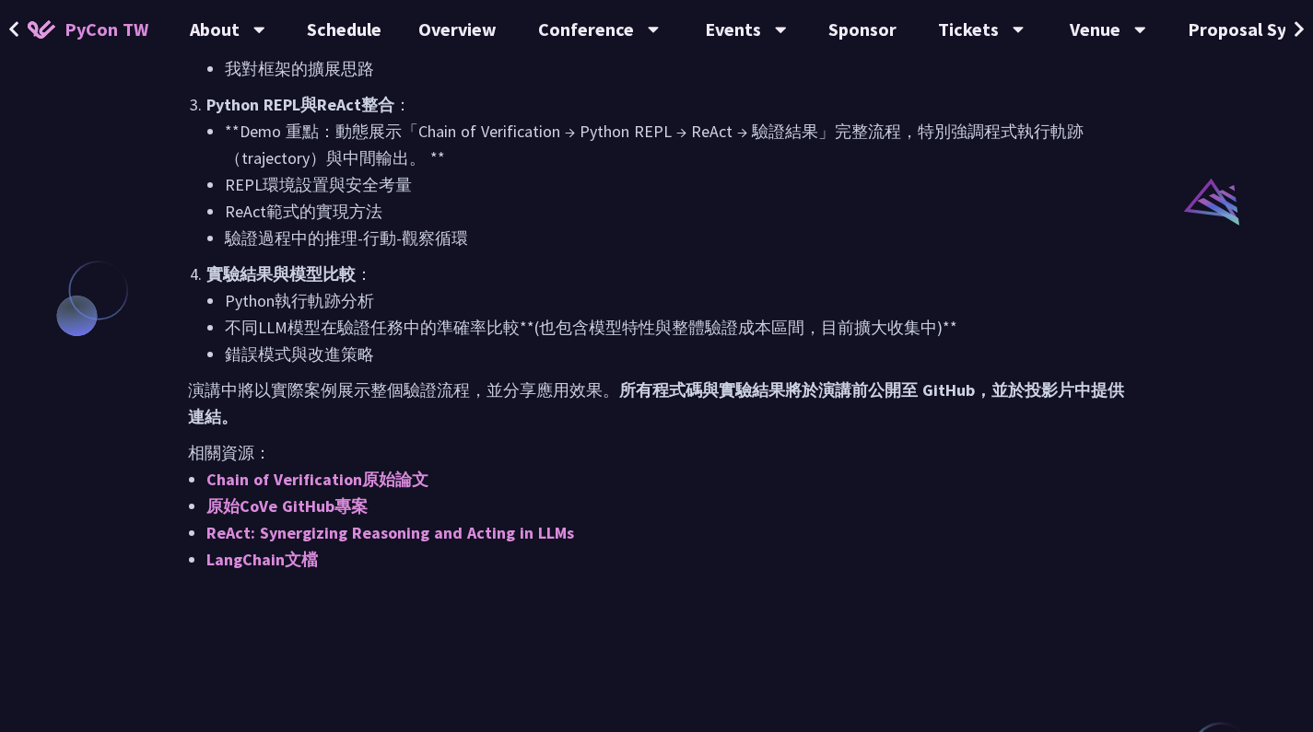
scroll to position [1791, 0]
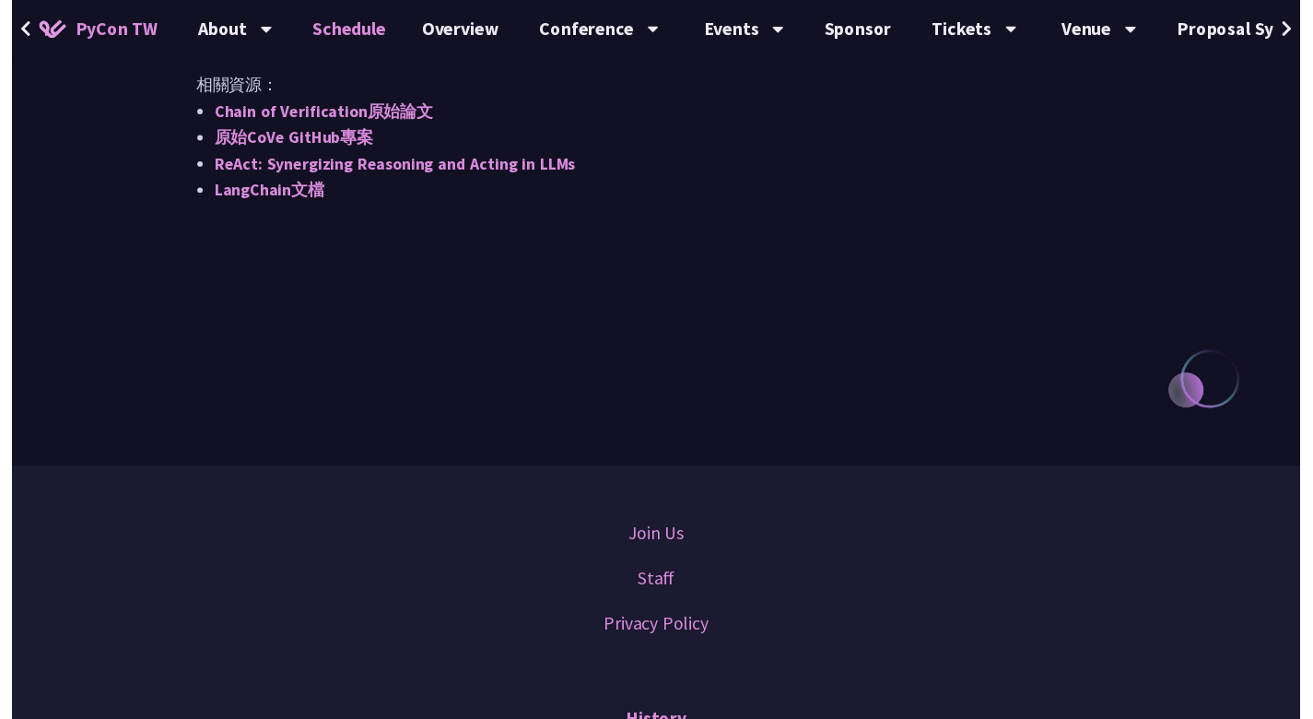
scroll to position [1587, 0]
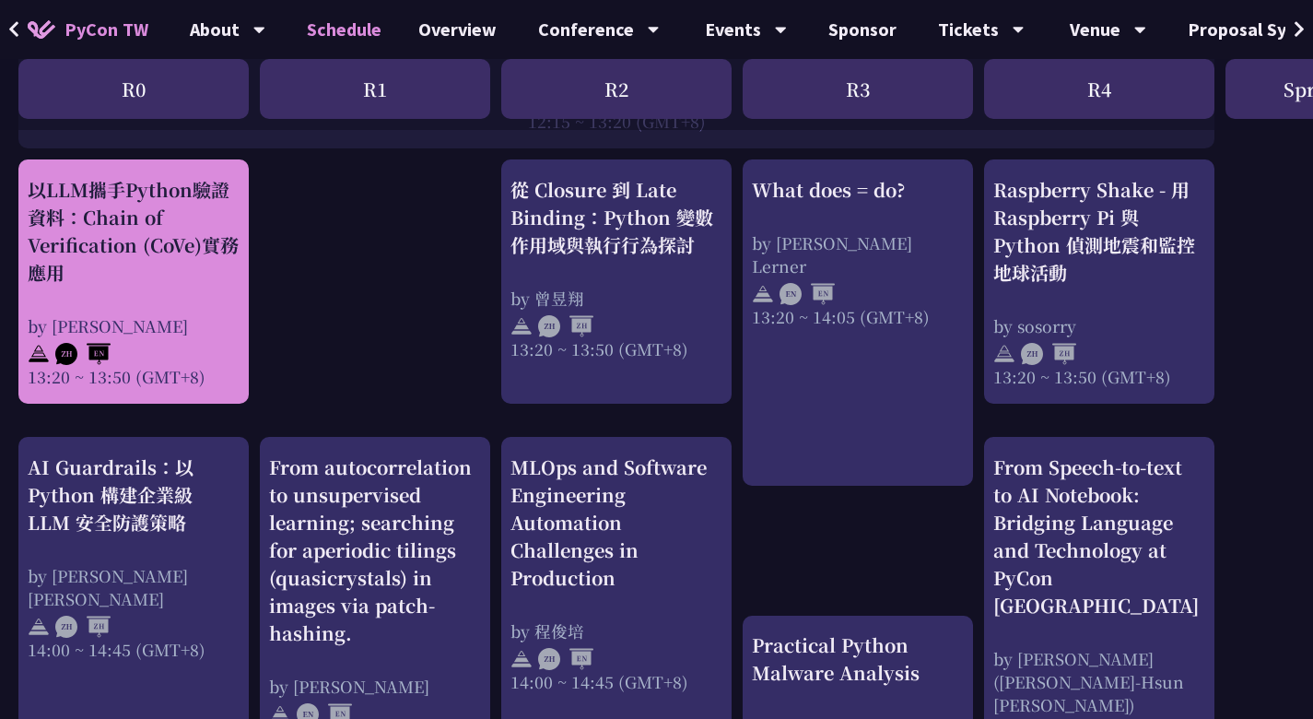
click at [198, 365] on div "13:20 ~ 13:50 (GMT+8)" at bounding box center [134, 376] width 212 height 23
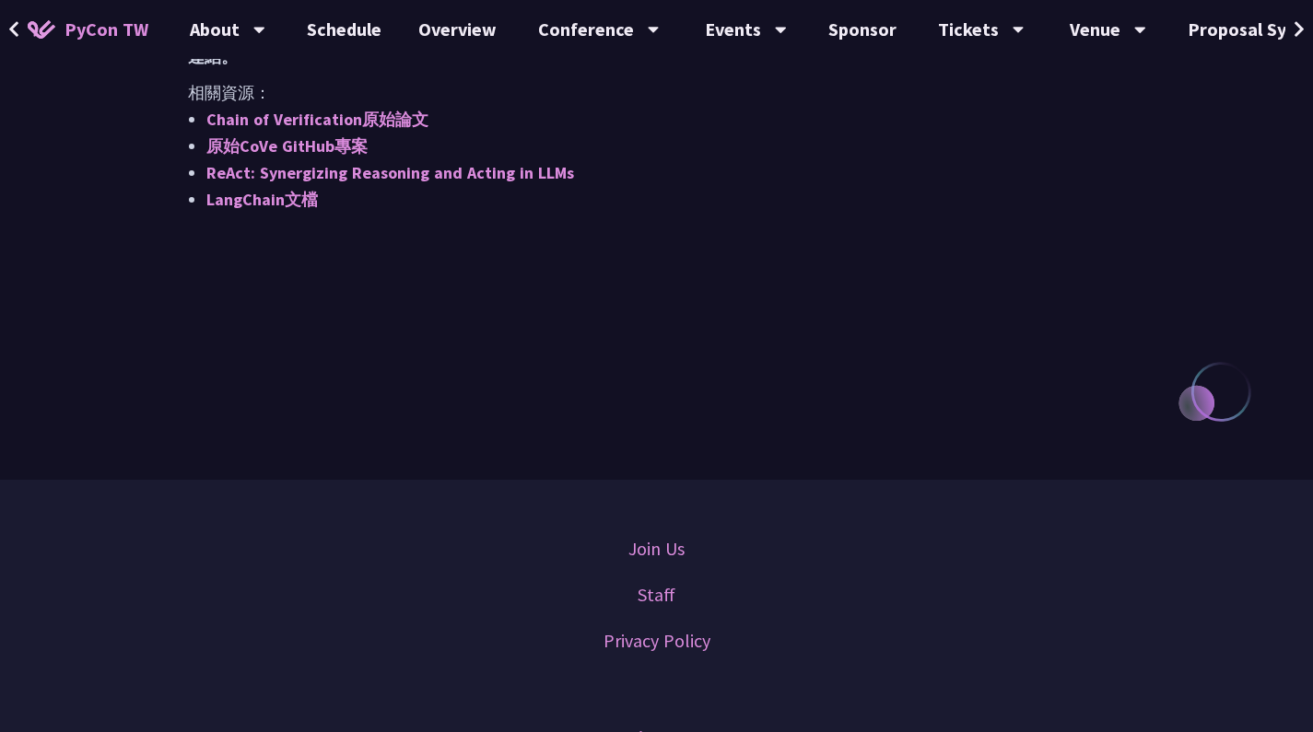
scroll to position [1756, 0]
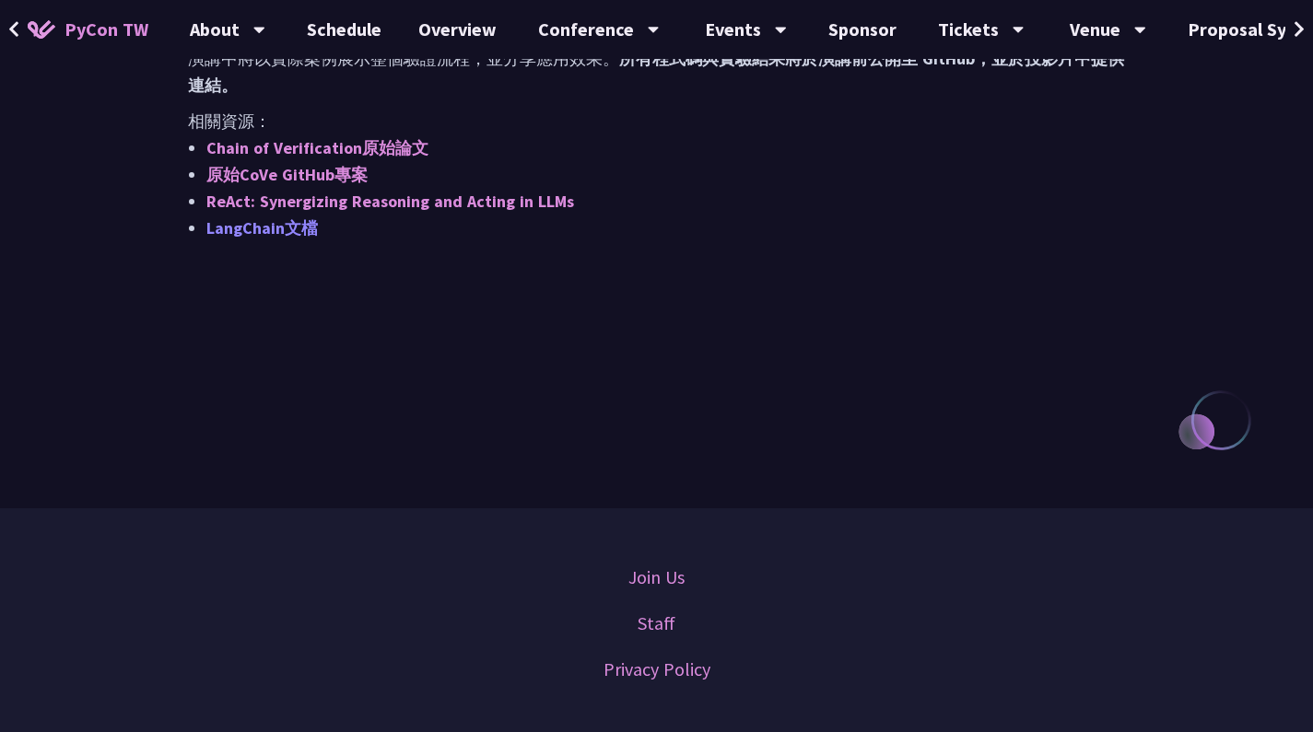
click at [284, 235] on link "LangChain文檔" at bounding box center [261, 227] width 111 height 21
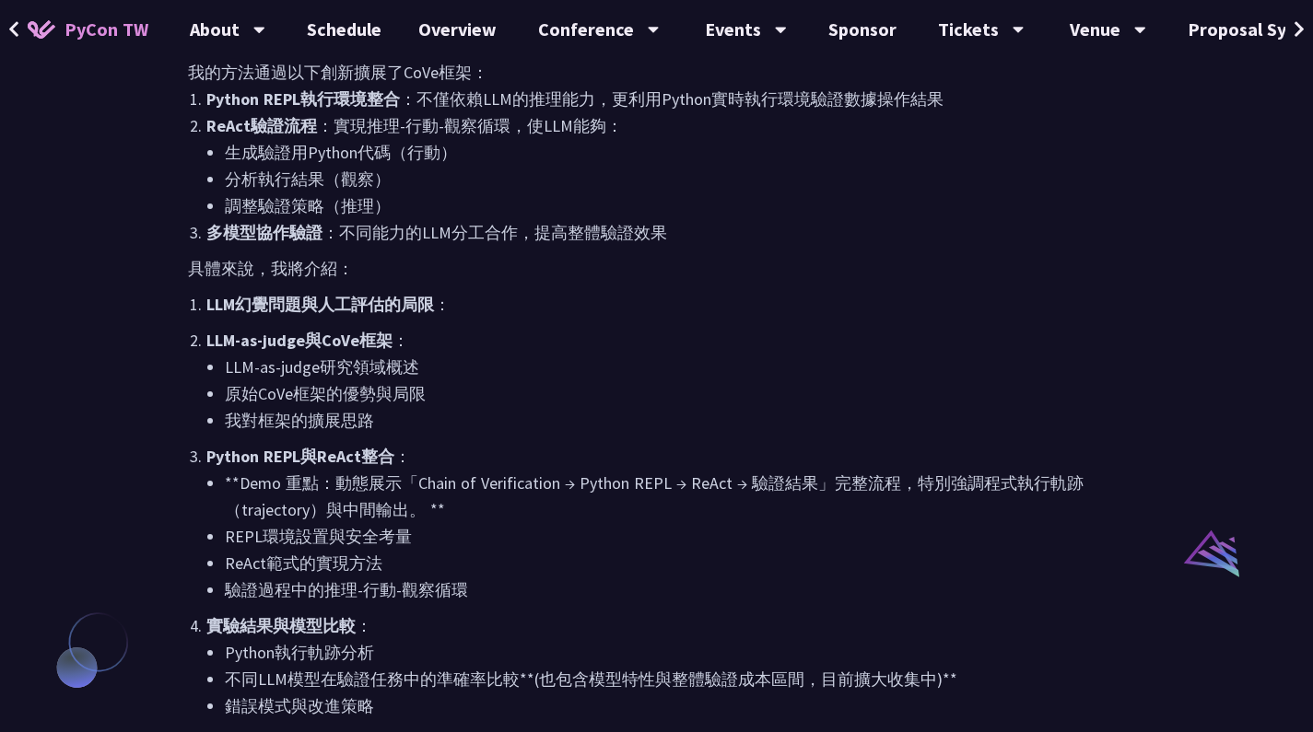
scroll to position [664, 0]
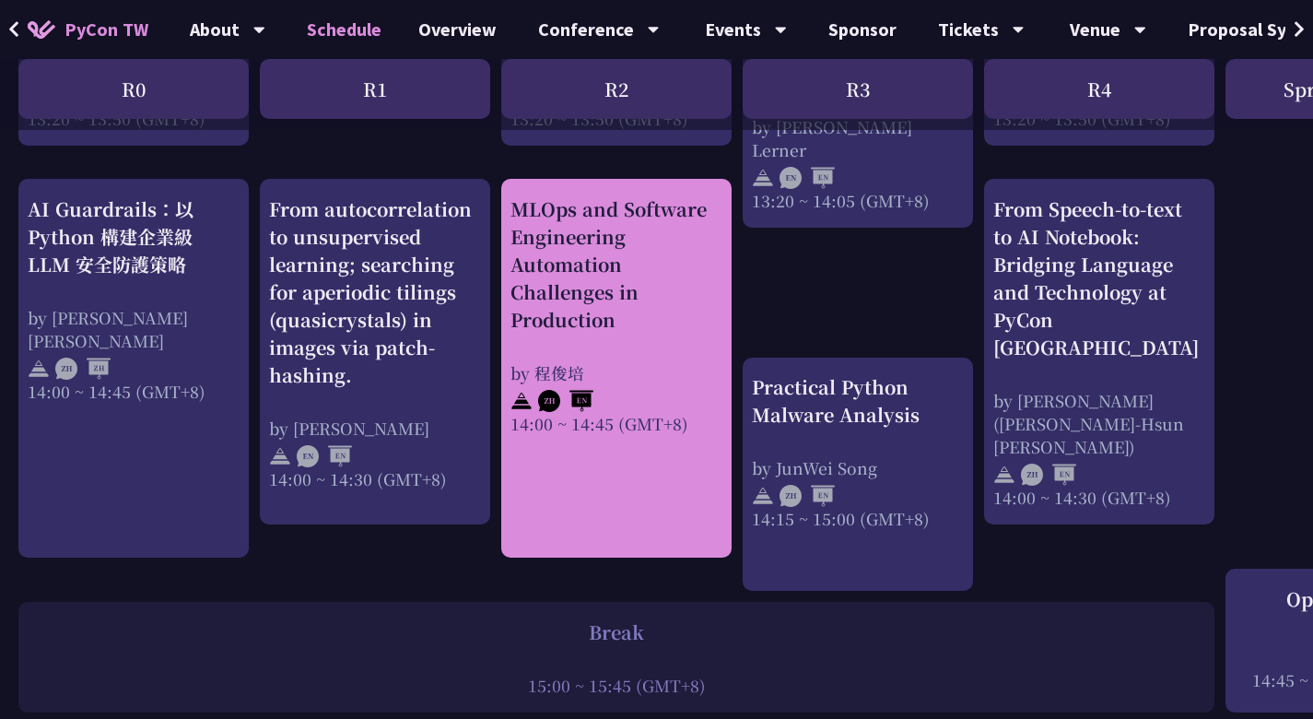
scroll to position [1847, 0]
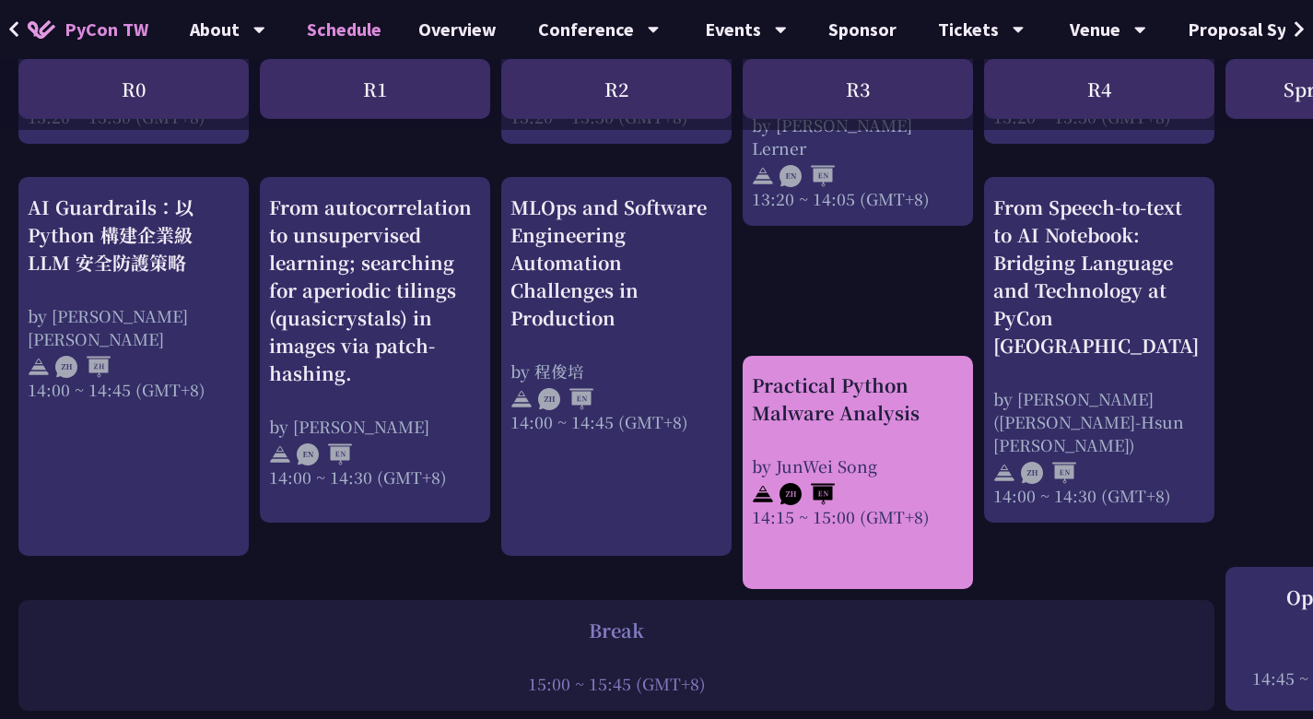
click at [825, 505] on div "14:15 ~ 15:00 (GMT+8)" at bounding box center [858, 516] width 212 height 23
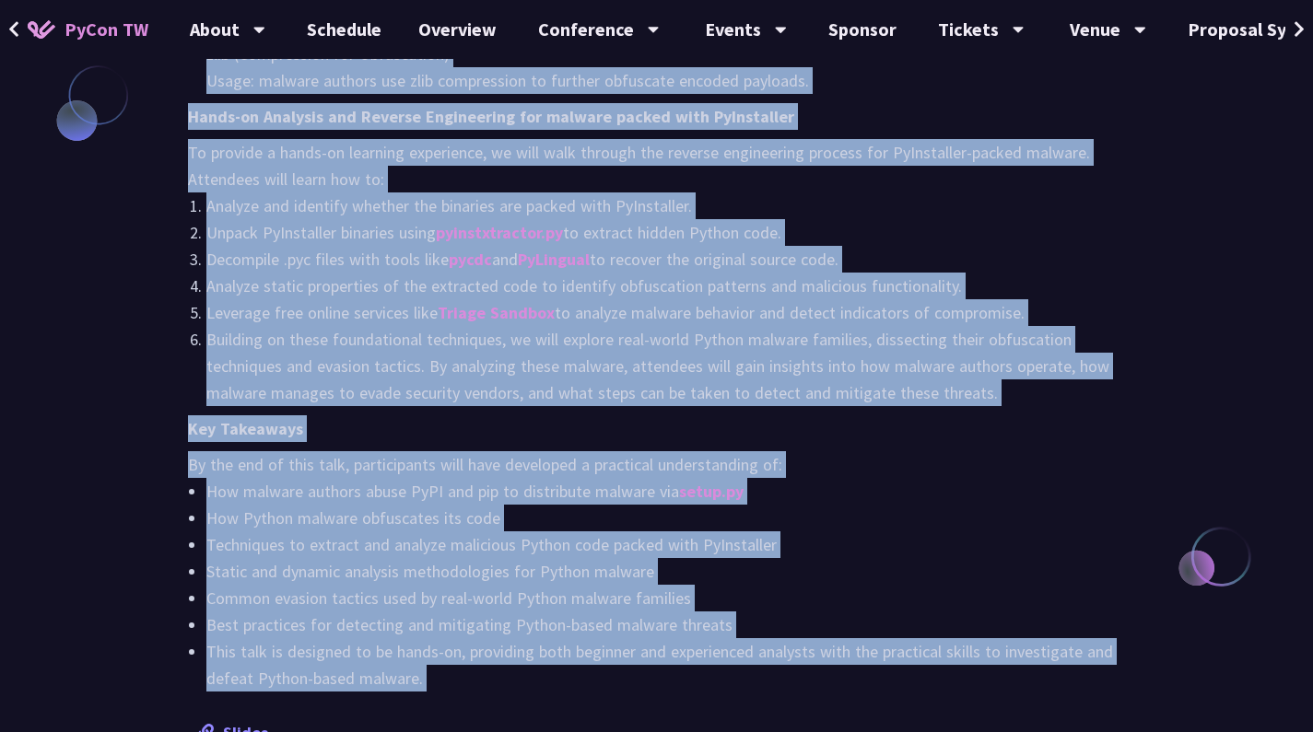
scroll to position [1646, 0]
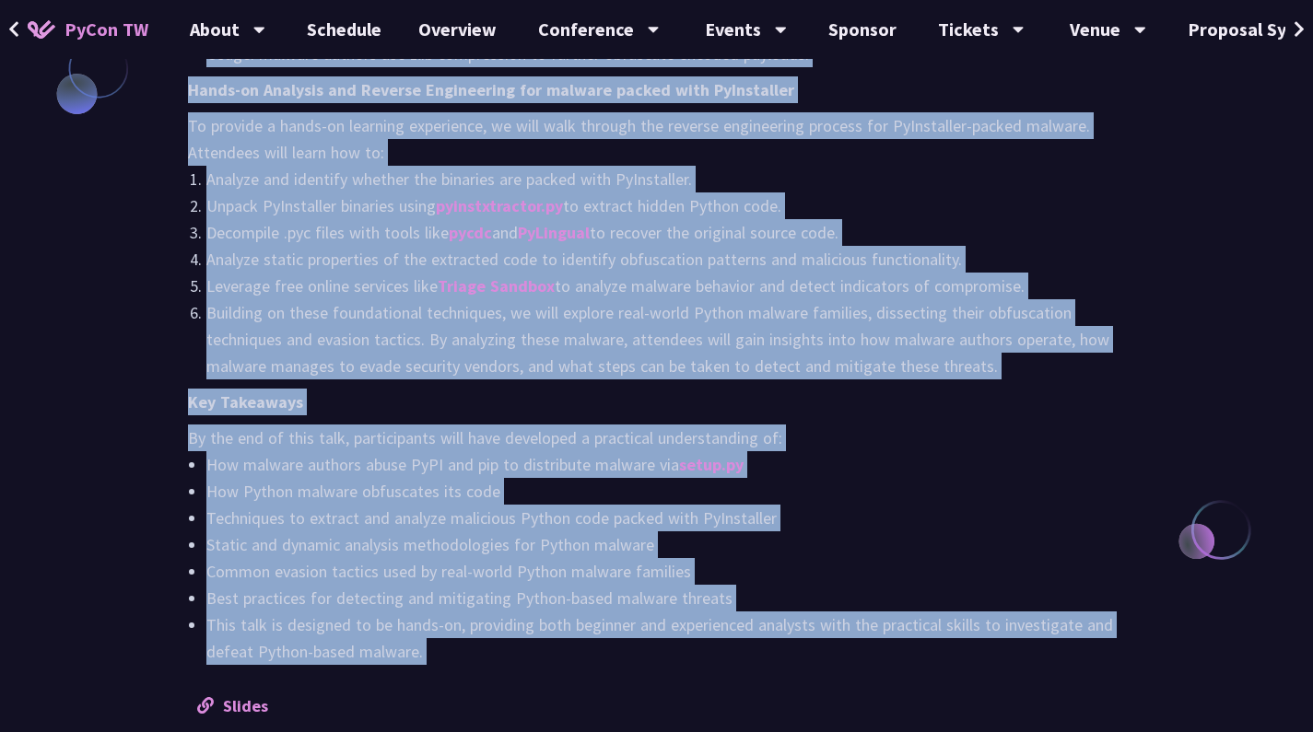
drag, startPoint x: 177, startPoint y: 261, endPoint x: 474, endPoint y: 672, distance: 507.3
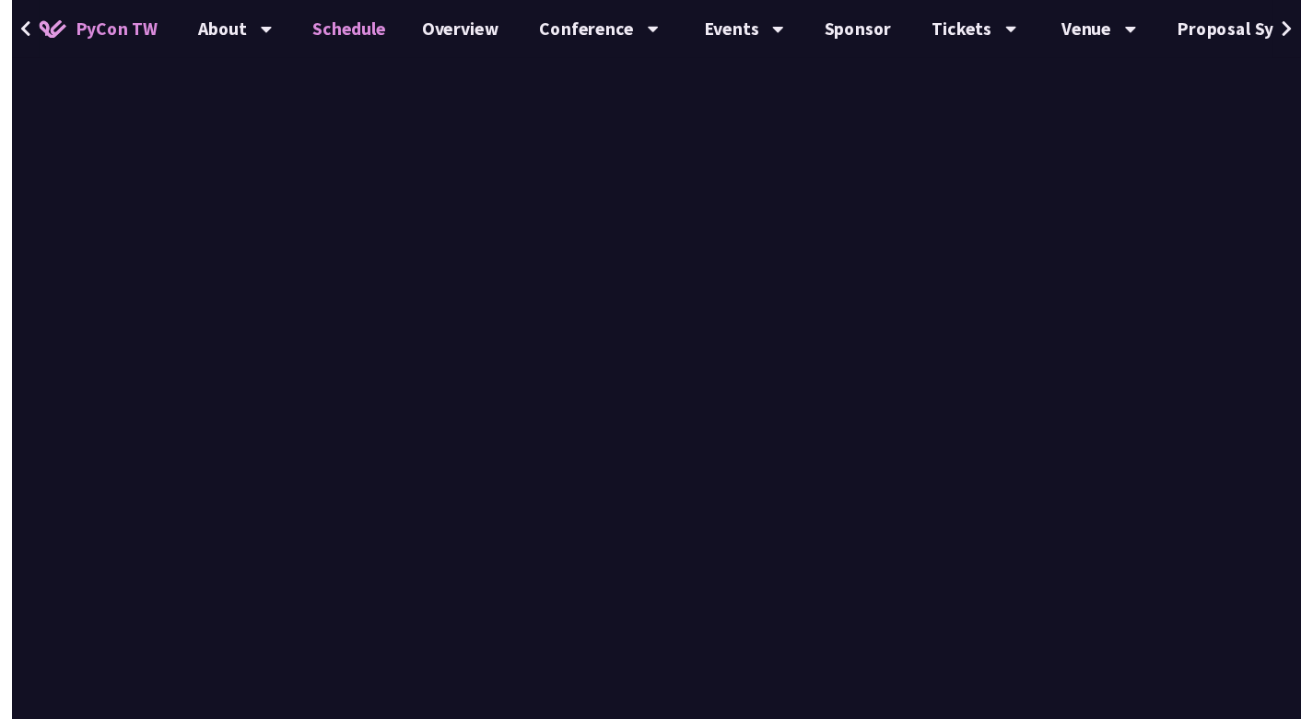
scroll to position [1847, 0]
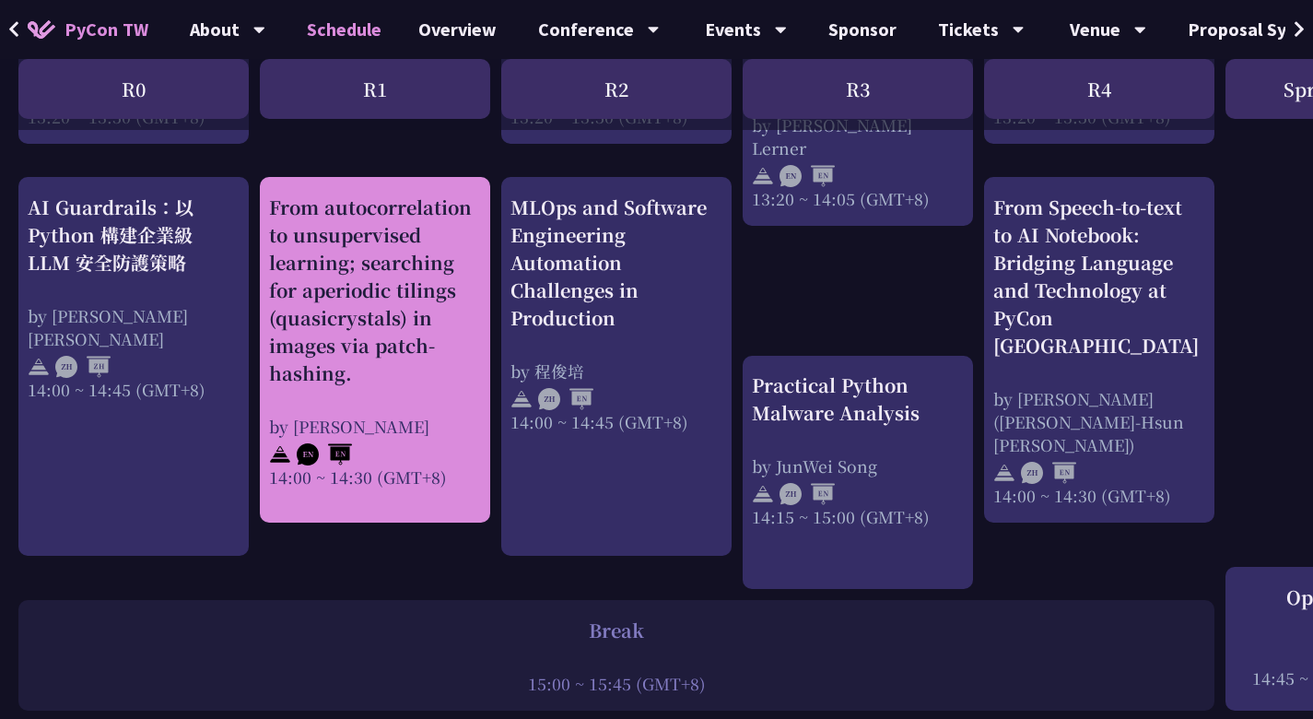
click at [413, 372] on div "From autocorrelation to unsupervised learning; searching for aperiodic tilings …" at bounding box center [375, 289] width 212 height 193
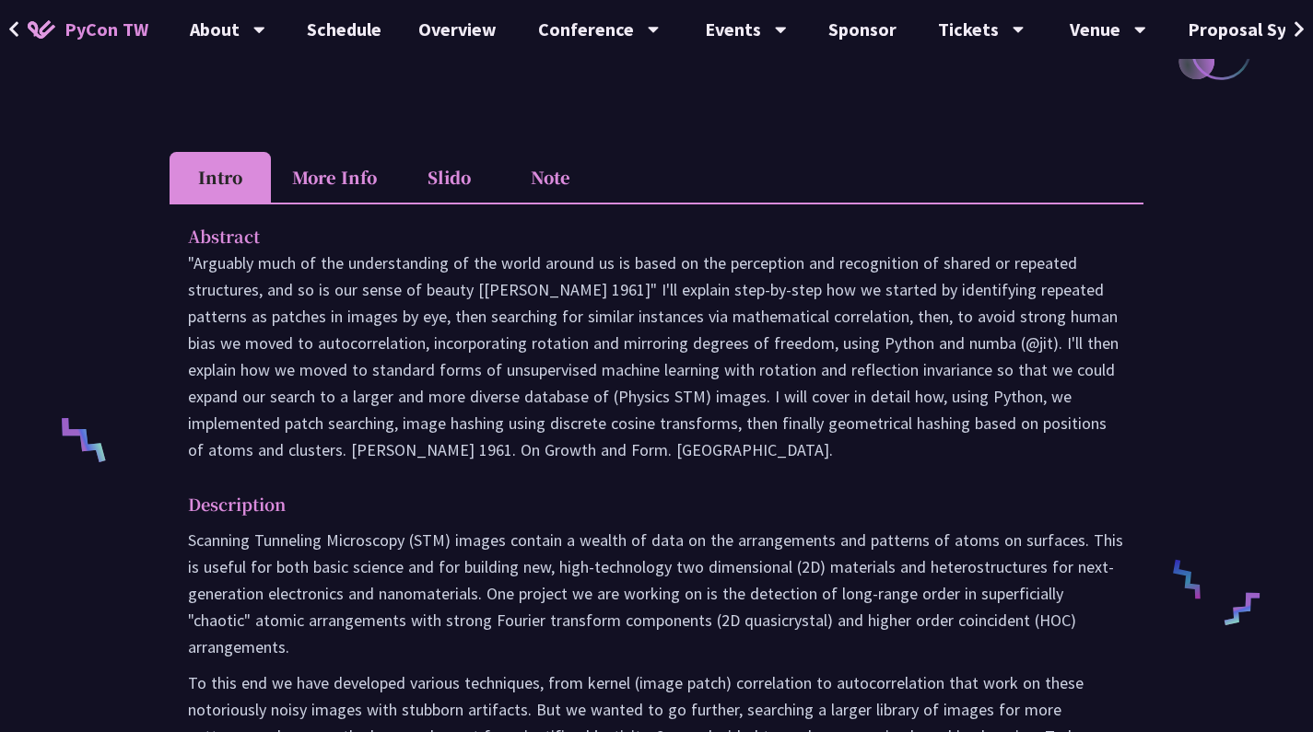
scroll to position [404, 0]
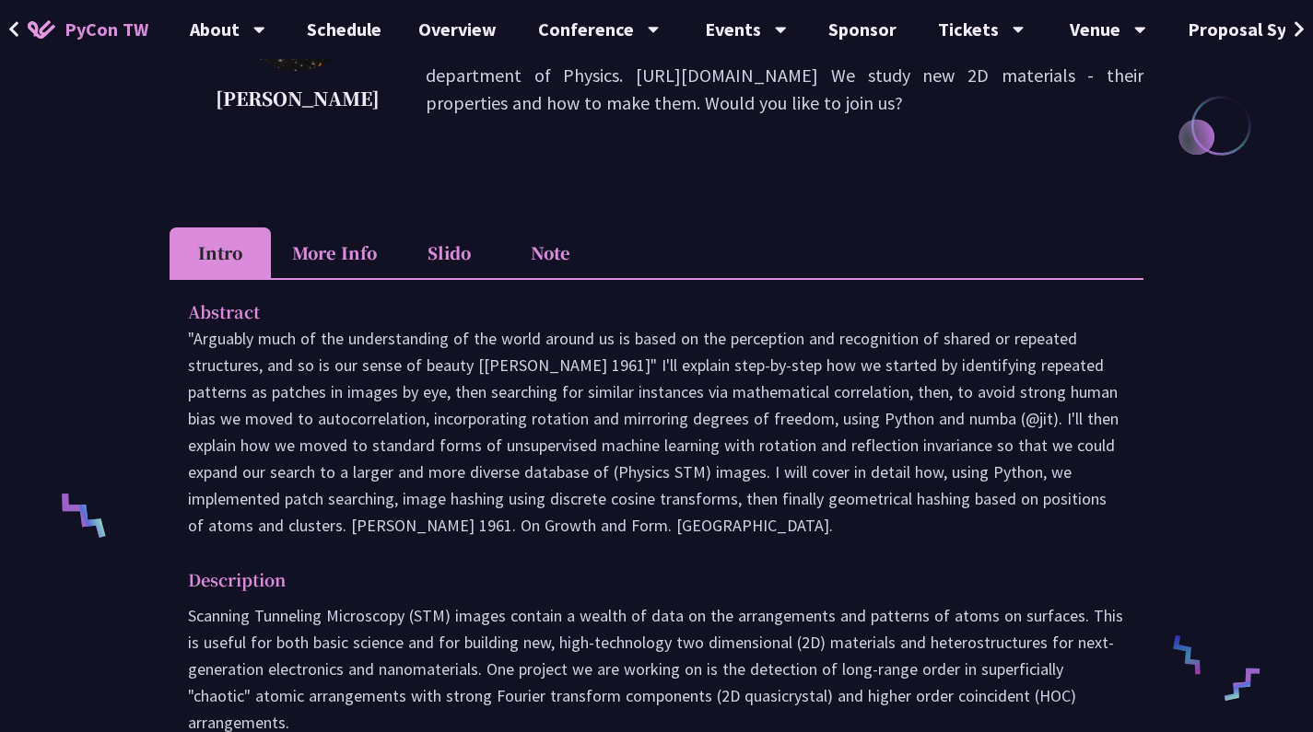
click at [338, 275] on li "More Info" at bounding box center [334, 253] width 127 height 51
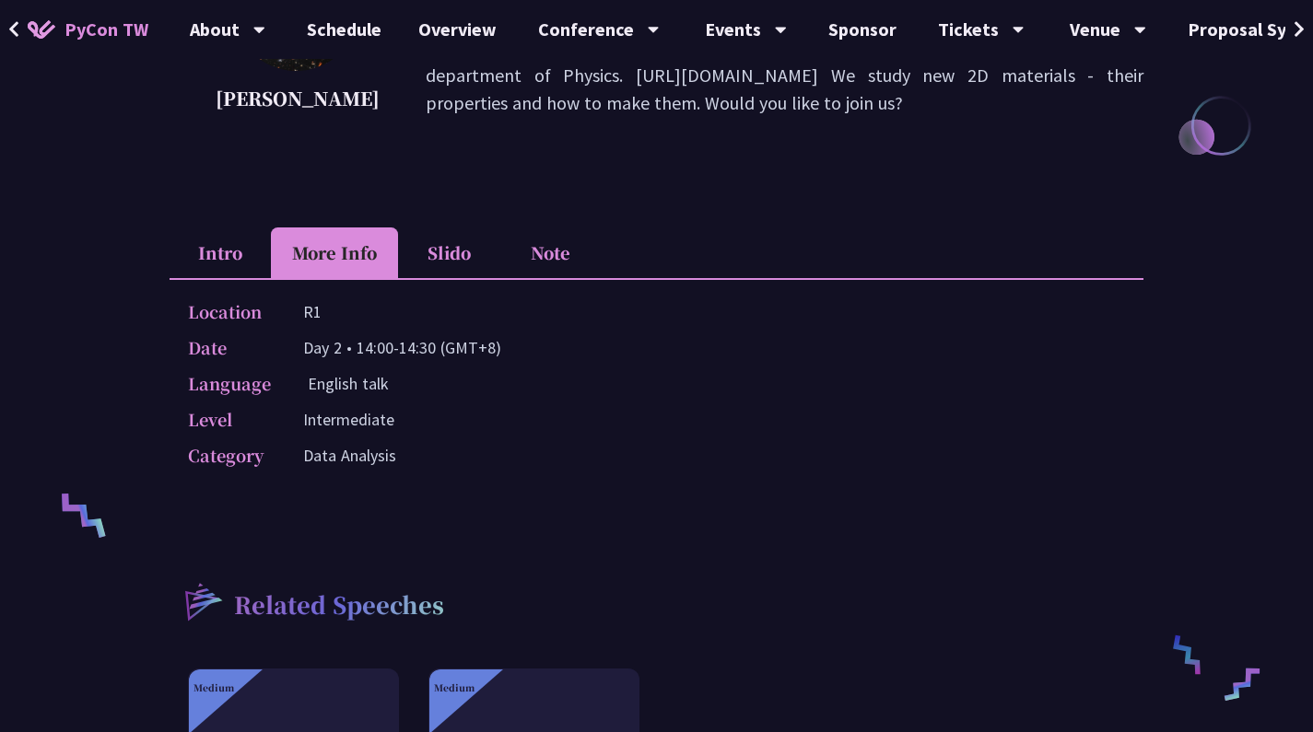
click at [249, 256] on li "Intro" at bounding box center [220, 253] width 101 height 51
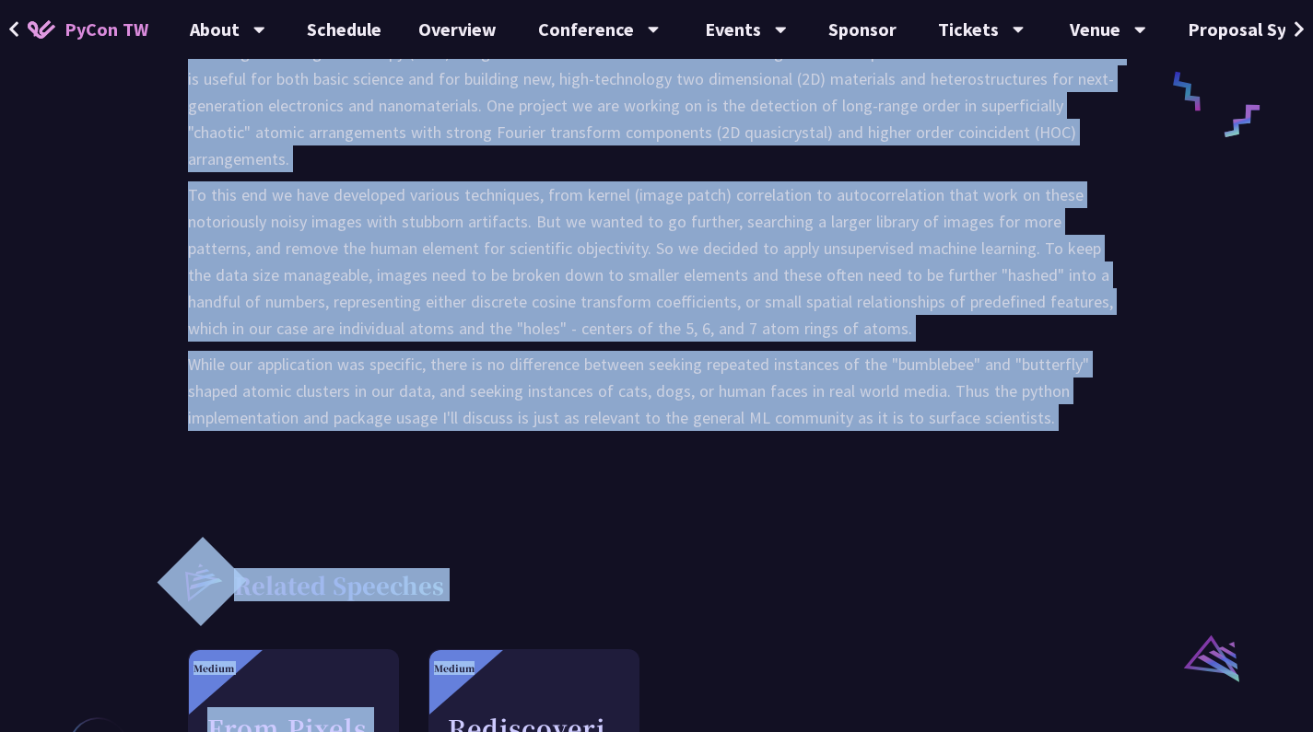
scroll to position [1002, 0]
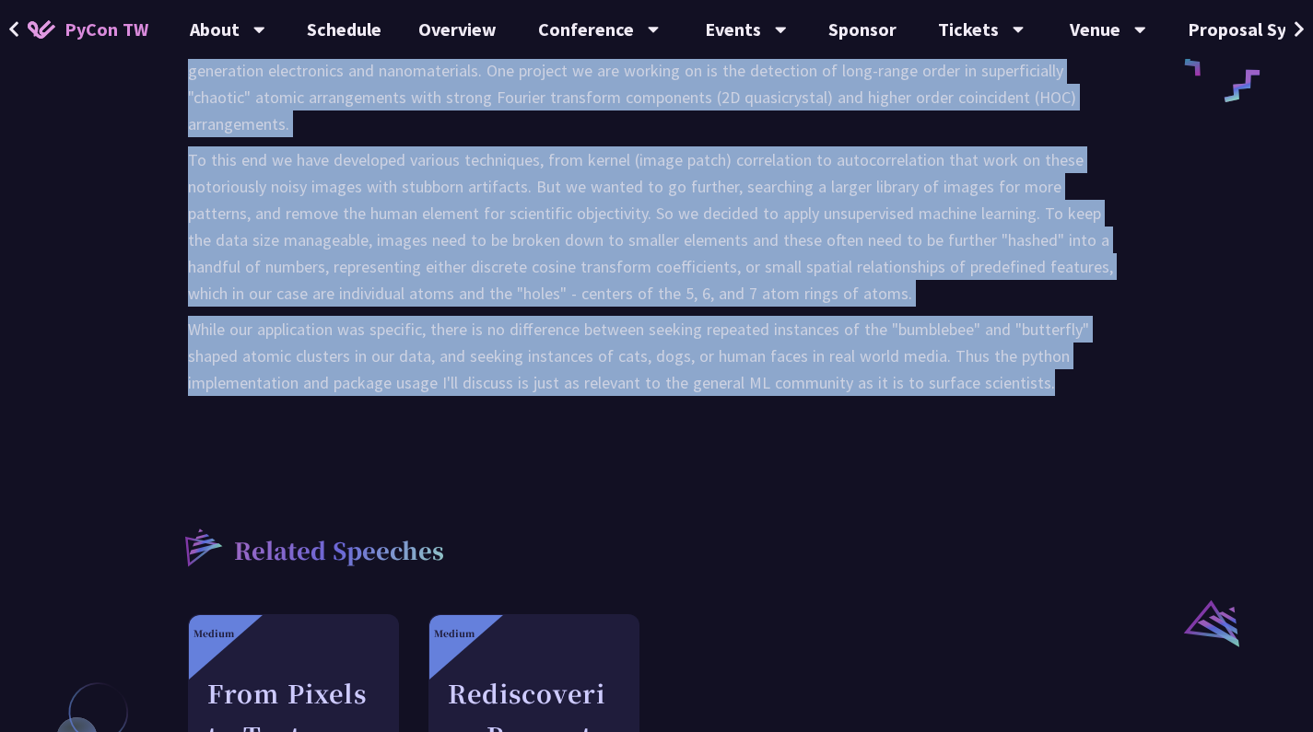
drag, startPoint x: 180, startPoint y: 354, endPoint x: 1106, endPoint y: 411, distance: 927.6
click at [1106, 411] on div "Abstract Description Scanning Tunneling Microscopy (STM) images contain a wealt…" at bounding box center [657, 60] width 974 height 763
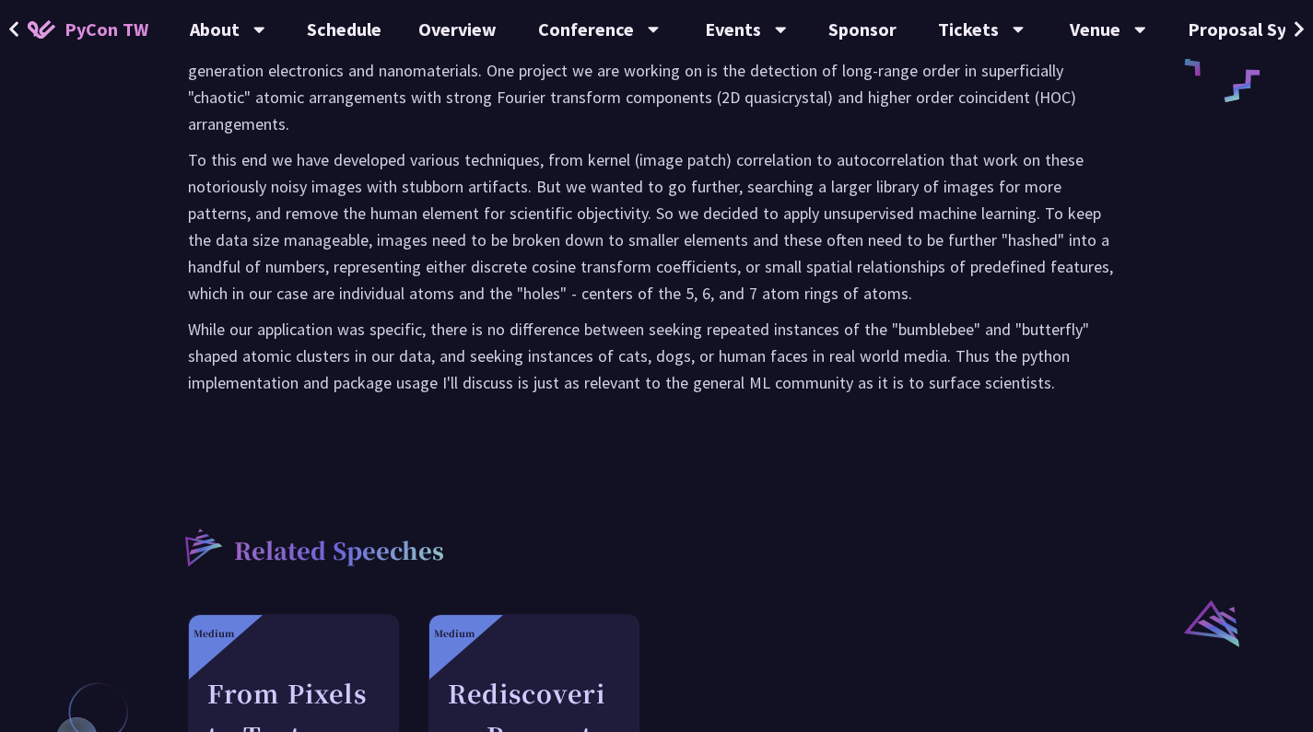
click at [464, 434] on div "Abstract Description Scanning Tunneling Microscopy (STM) images contain a wealt…" at bounding box center [657, 60] width 974 height 763
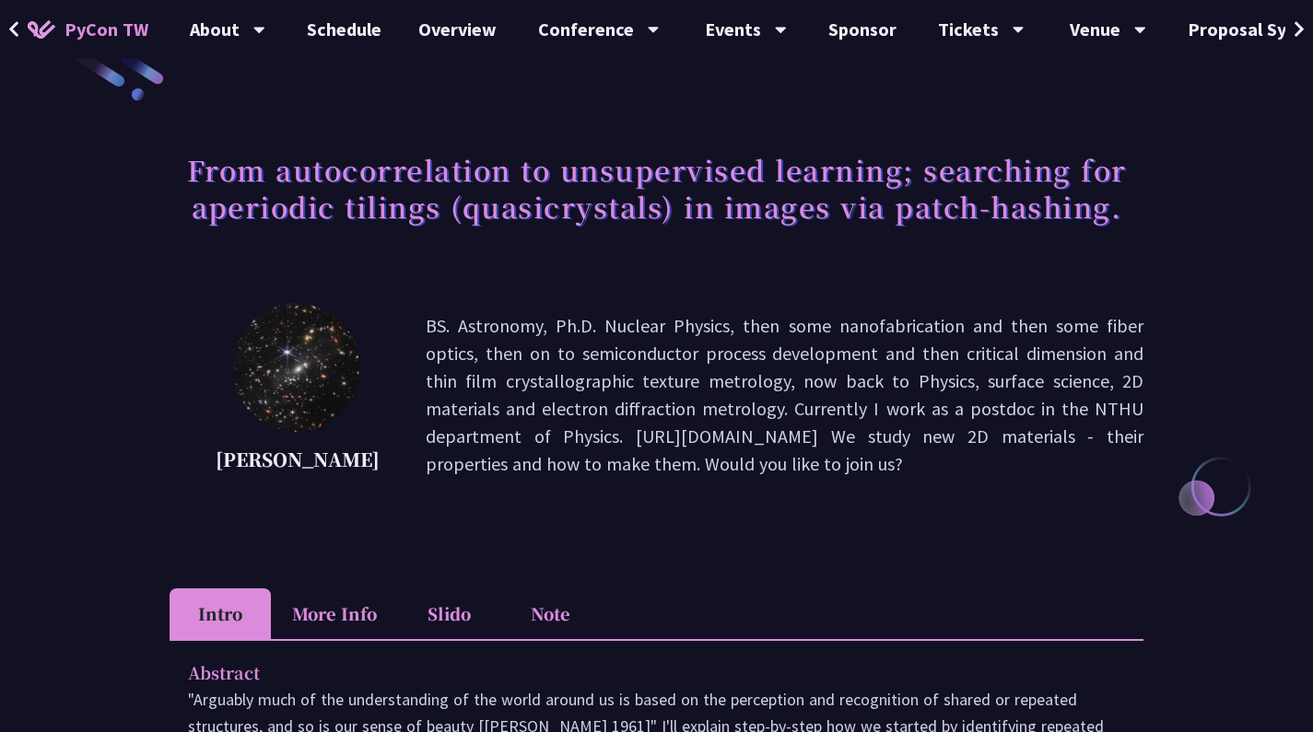
scroll to position [174, 0]
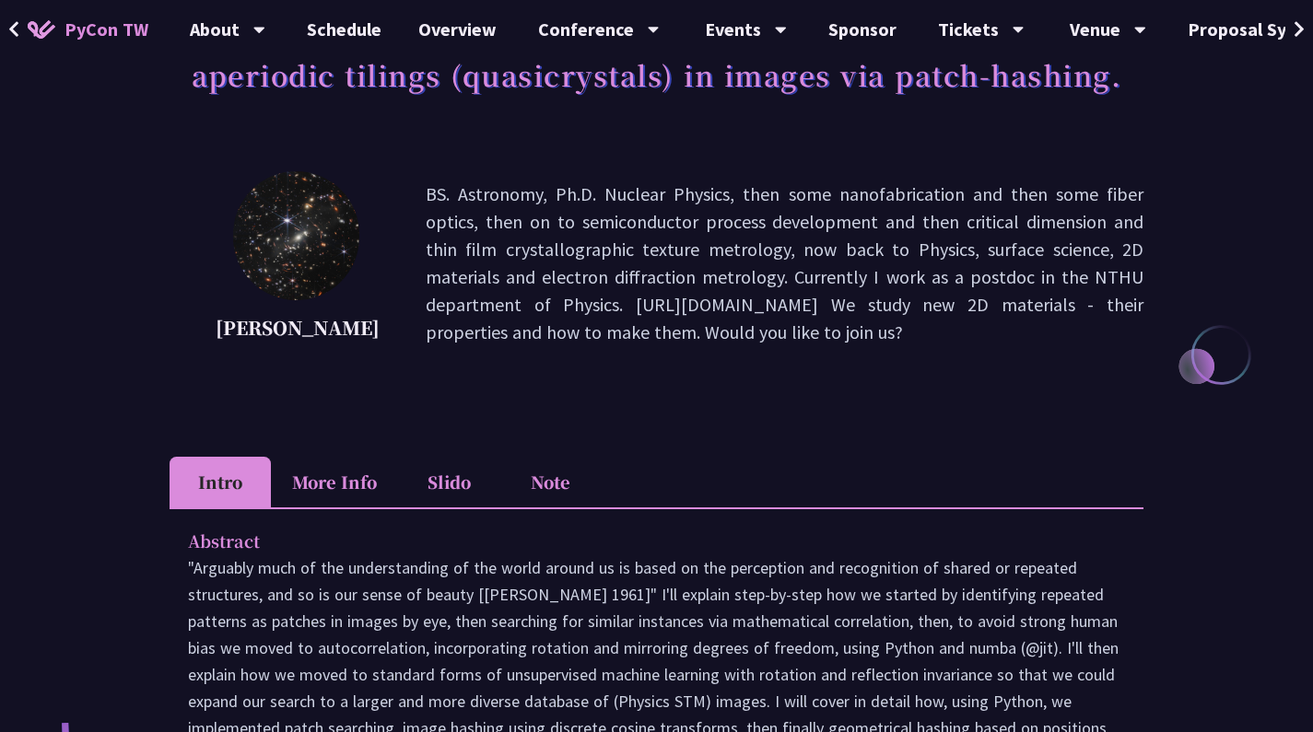
click at [334, 499] on li "More Info" at bounding box center [334, 482] width 127 height 51
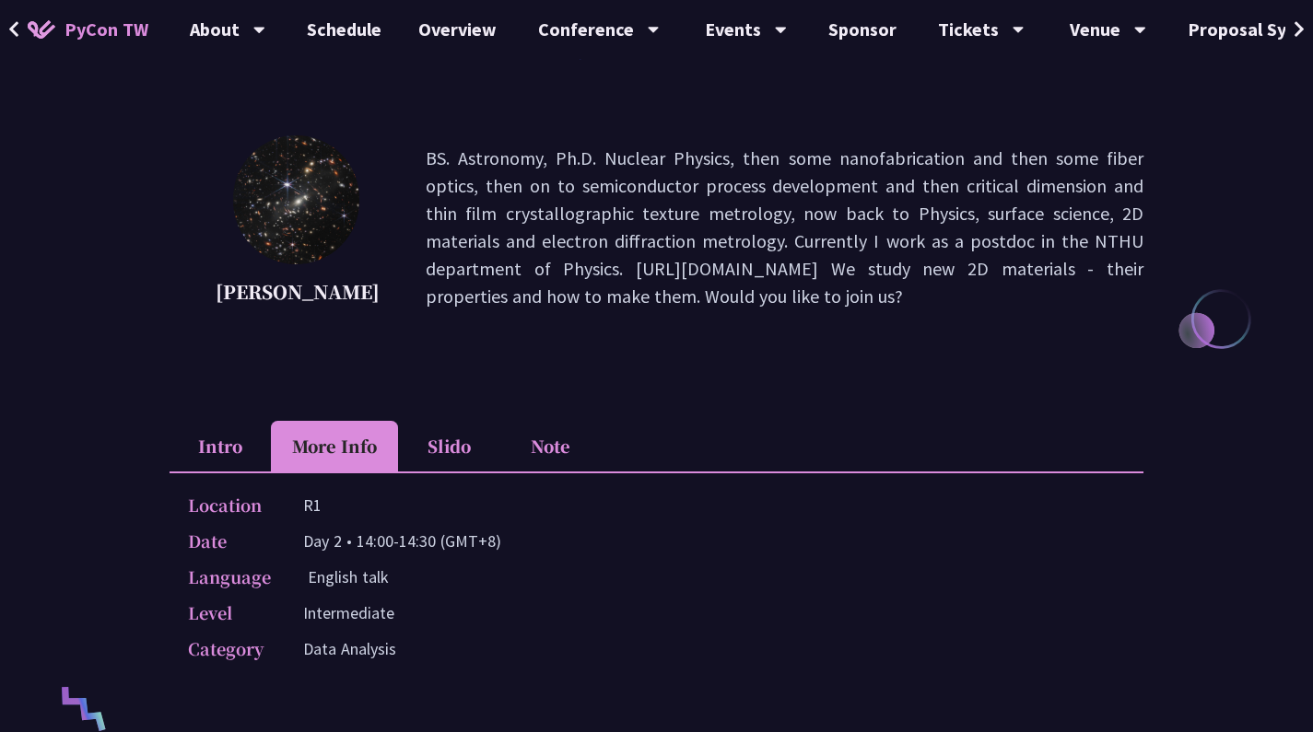
scroll to position [209, 0]
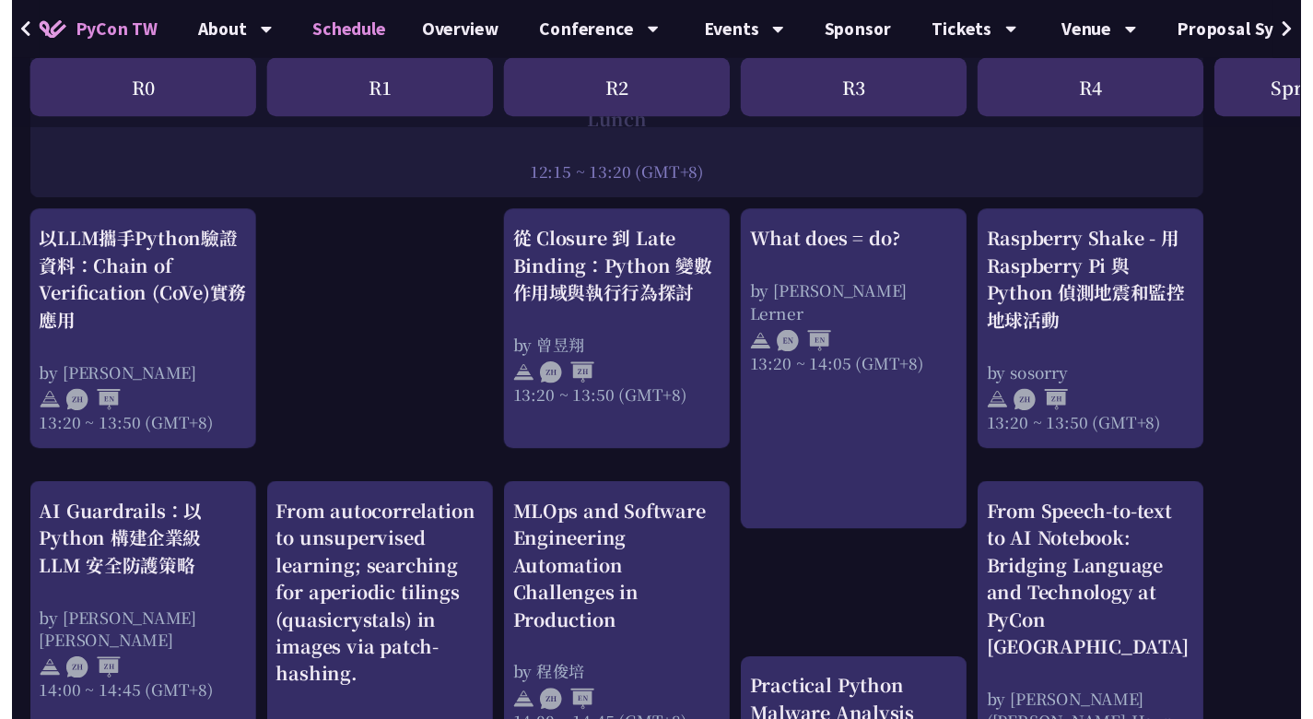
scroll to position [1847, 0]
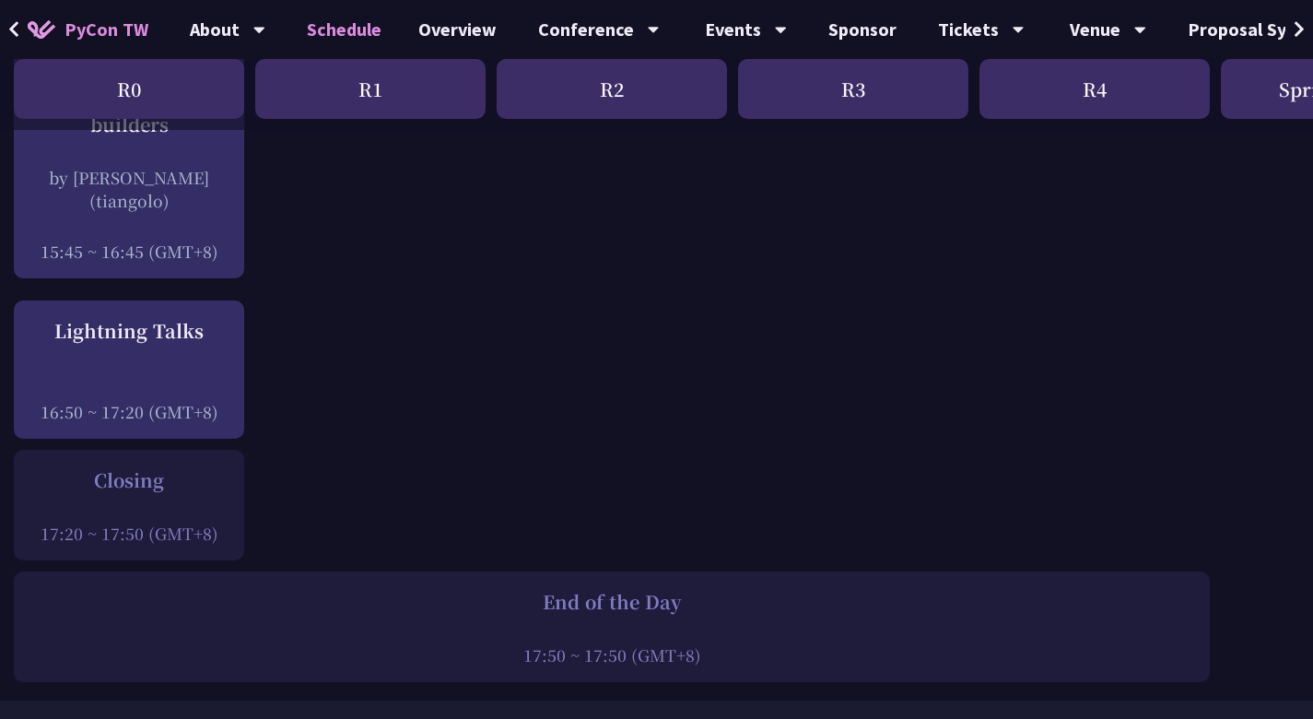
scroll to position [2565, 5]
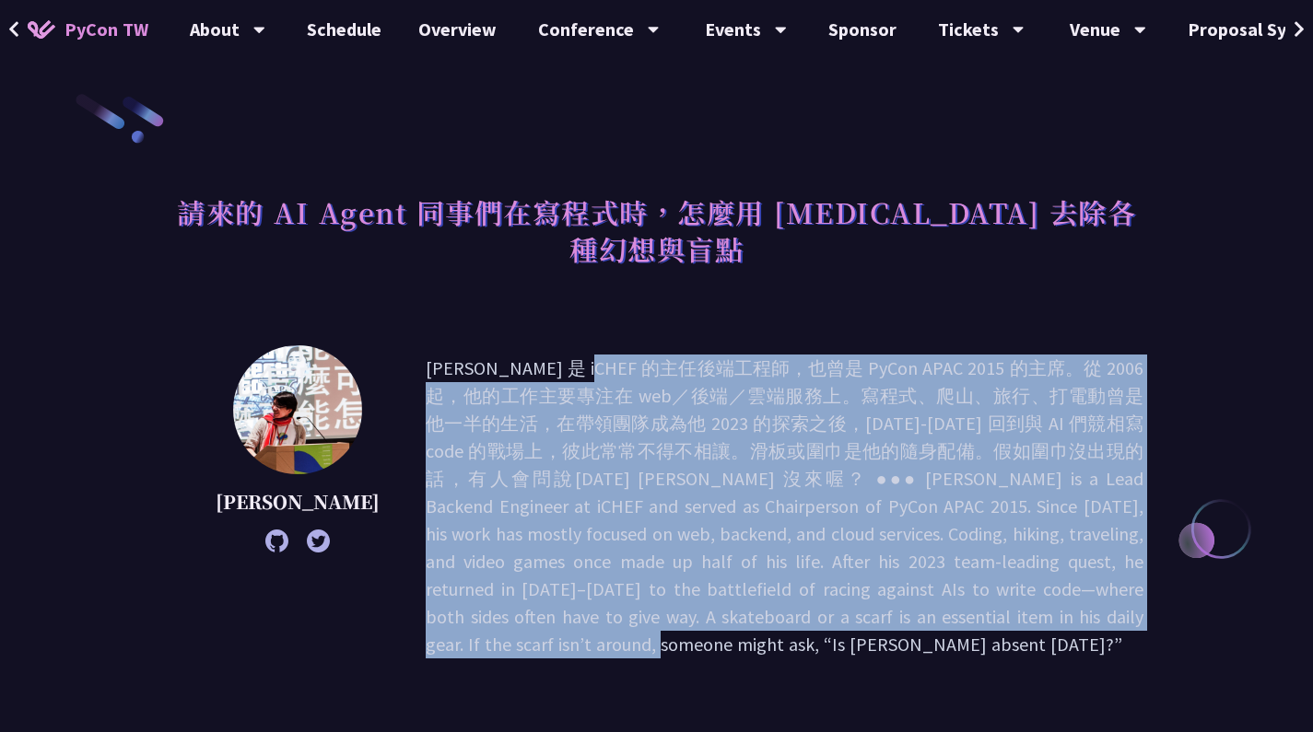
drag, startPoint x: 392, startPoint y: 332, endPoint x: 671, endPoint y: 573, distance: 368.3
click at [671, 573] on p at bounding box center [785, 507] width 718 height 304
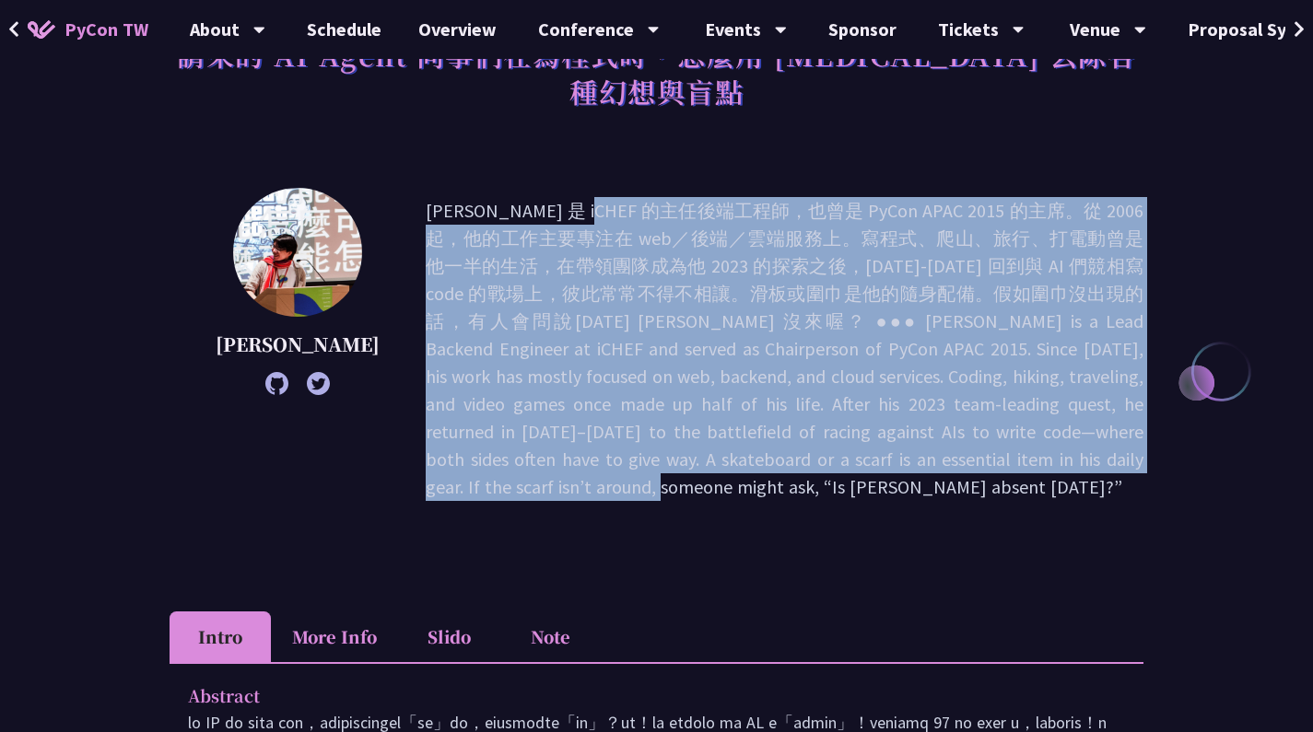
scroll to position [698, 0]
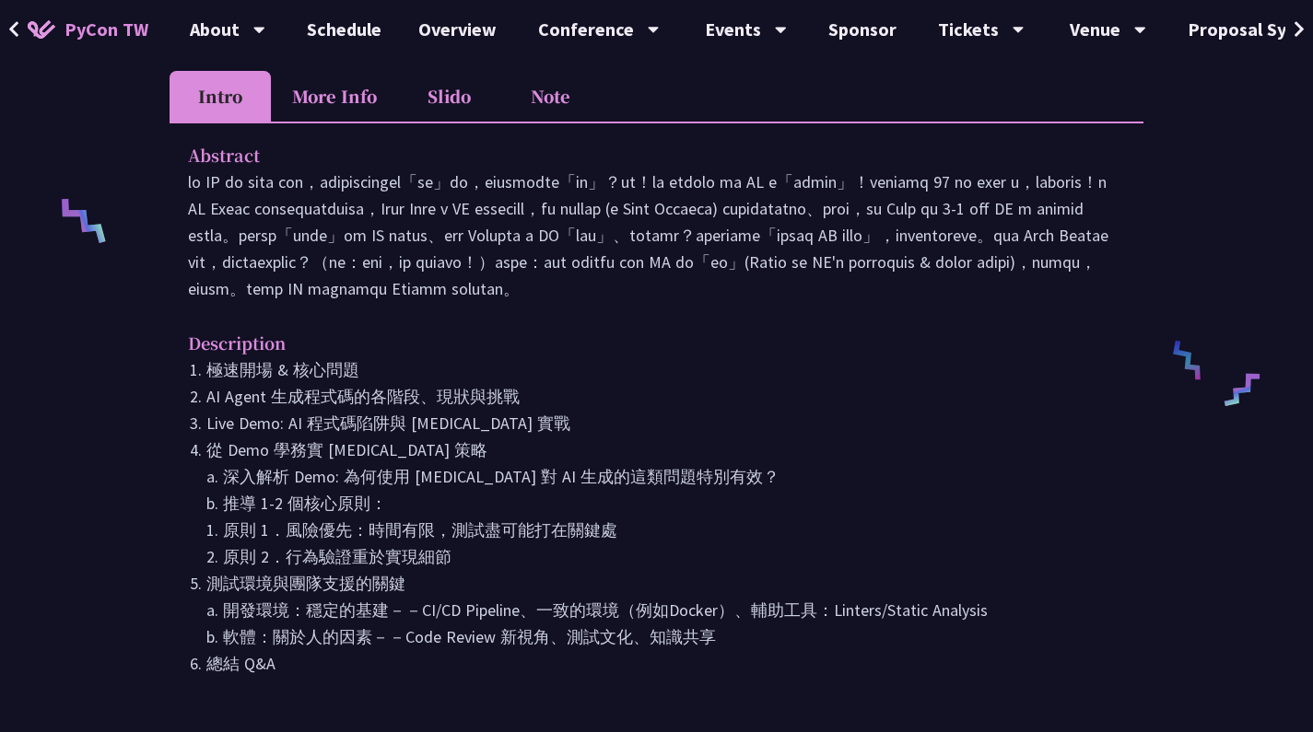
click at [428, 465] on li "從 Demo 學務實 [MEDICAL_DATA] 策略 a. 深入解析 Demo: 為何使用 [MEDICAL_DATA] 對 AI 生成的這類問題特別有效…" at bounding box center [665, 504] width 919 height 134
copy li "[MEDICAL_DATA]"
click at [523, 448] on li "從 Demo 學務實 [MEDICAL_DATA] 策略 a. 深入解析 Demo: 為何使用 [MEDICAL_DATA] 對 AI 生成的這類問題特別有效…" at bounding box center [665, 505] width 919 height 134
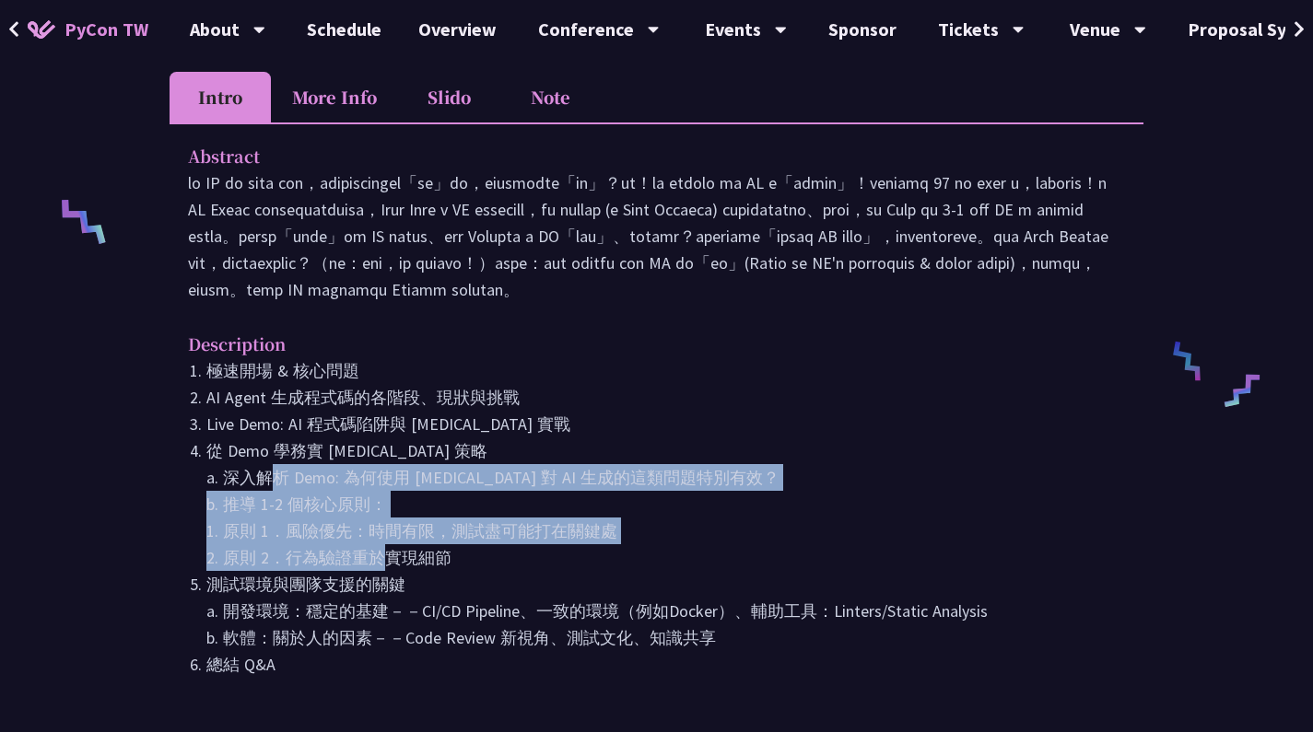
drag, startPoint x: 252, startPoint y: 459, endPoint x: 357, endPoint y: 538, distance: 130.8
click at [357, 539] on li "從 Demo 學務實 [MEDICAL_DATA] 策略 a. 深入解析 Demo: 為何使用 [MEDICAL_DATA] 對 AI 生成的這類問題特別有效…" at bounding box center [665, 505] width 919 height 134
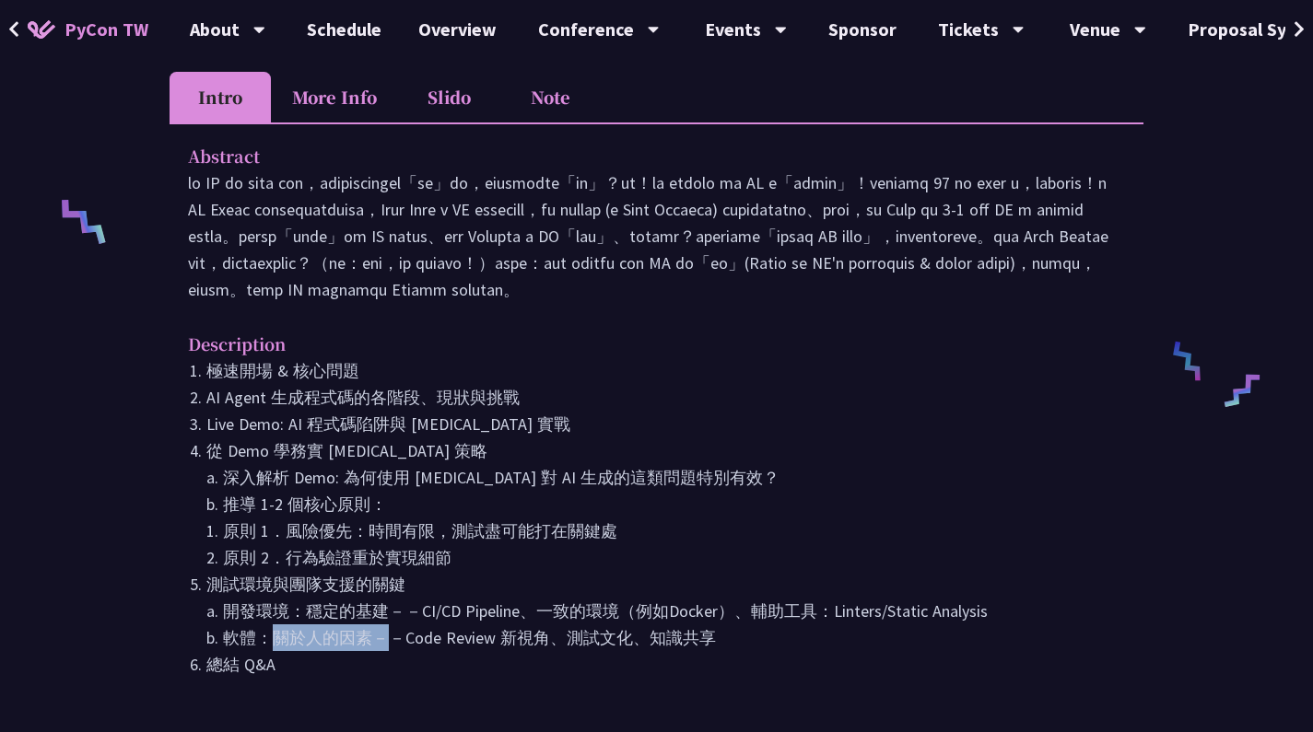
drag, startPoint x: 273, startPoint y: 614, endPoint x: 367, endPoint y: 627, distance: 95.0
click at [368, 627] on li "測試環境與團隊支援的關鍵 a. 開發環境：穩定的基建－－CI/CD Pipeline、一致的環境（例如Docker）、輔助工具：Linters/Static …" at bounding box center [665, 611] width 919 height 80
drag, startPoint x: 356, startPoint y: 603, endPoint x: 450, endPoint y: 602, distance: 94.0
click at [452, 602] on li "測試環境與團隊支援的關鍵 a. 開發環境：穩定的基建－－CI/CD Pipeline、一致的環境（例如Docker）、輔助工具：Linters/Static …" at bounding box center [665, 611] width 919 height 80
click at [513, 573] on li "測試環境與團隊支援的關鍵 a. 開發環境：穩定的基建－－CI/CD Pipeline、一致的環境（例如Docker）、輔助工具：Linters/Static …" at bounding box center [665, 611] width 919 height 80
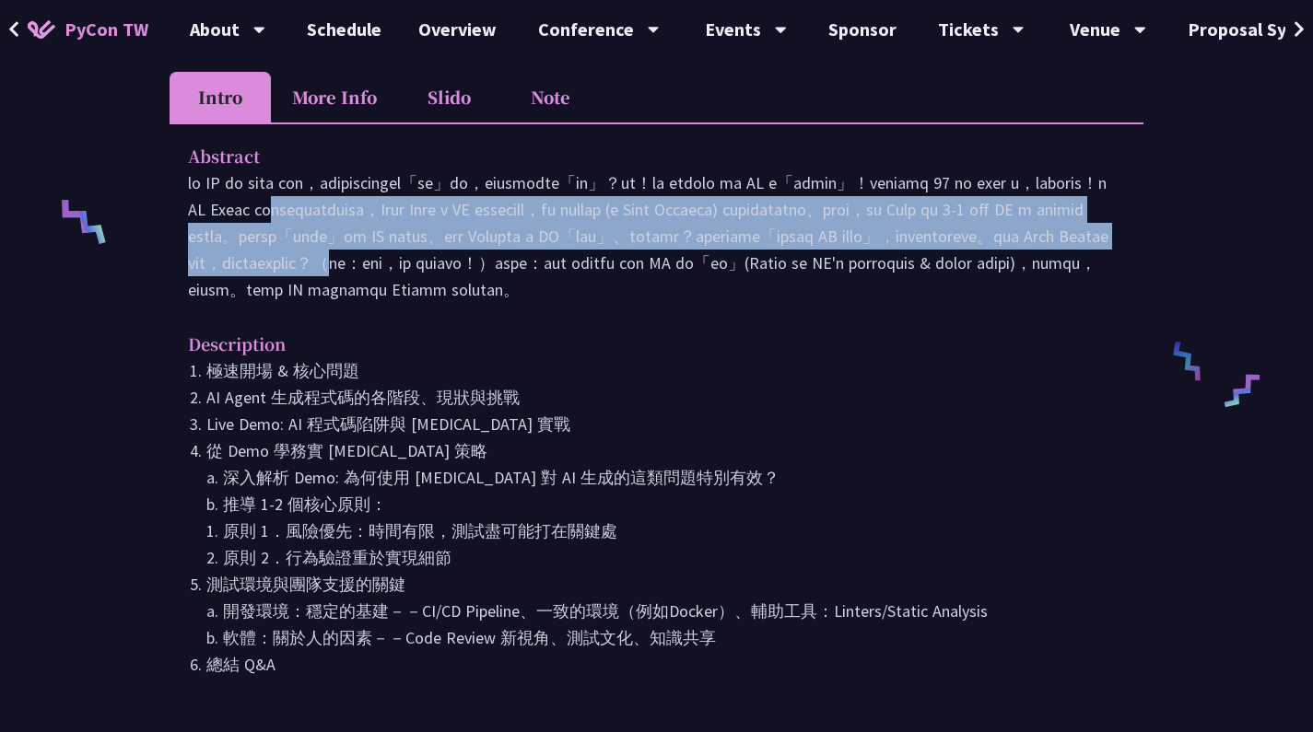
drag, startPoint x: 550, startPoint y: 129, endPoint x: 646, endPoint y: 217, distance: 129.8
click at [646, 217] on p at bounding box center [656, 237] width 937 height 134
